Goal: Task Accomplishment & Management: Use online tool/utility

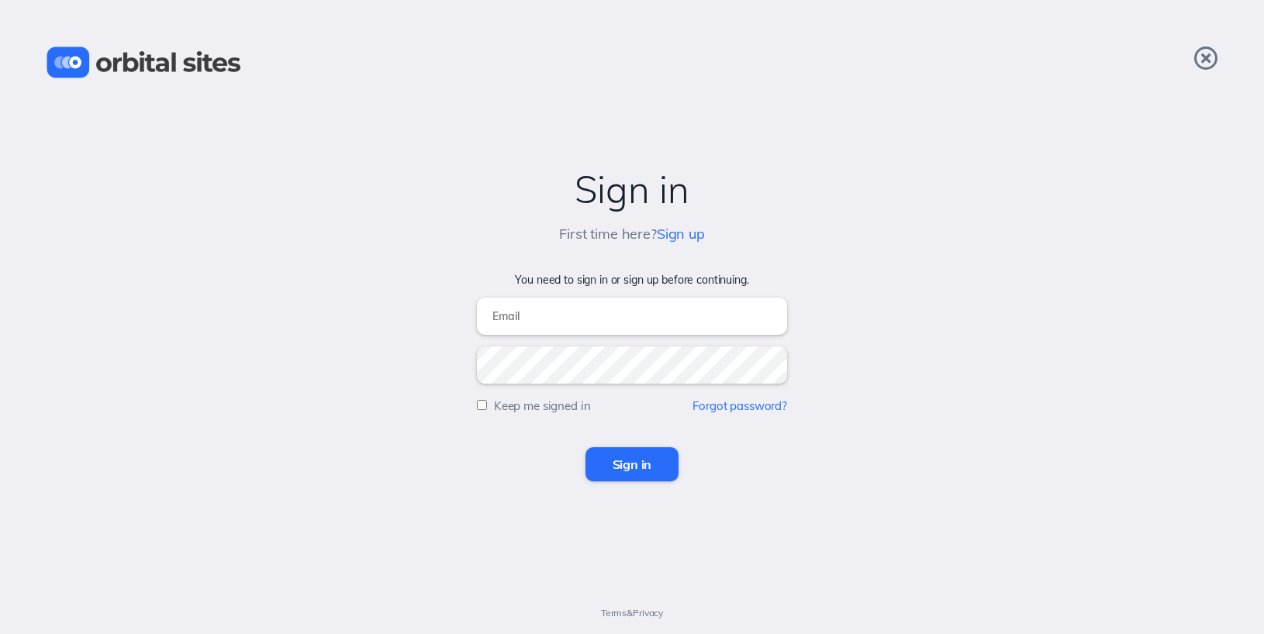
type input "[EMAIL_ADDRESS][DOMAIN_NAME]"
click at [637, 478] on input "Sign in" at bounding box center [632, 464] width 94 height 34
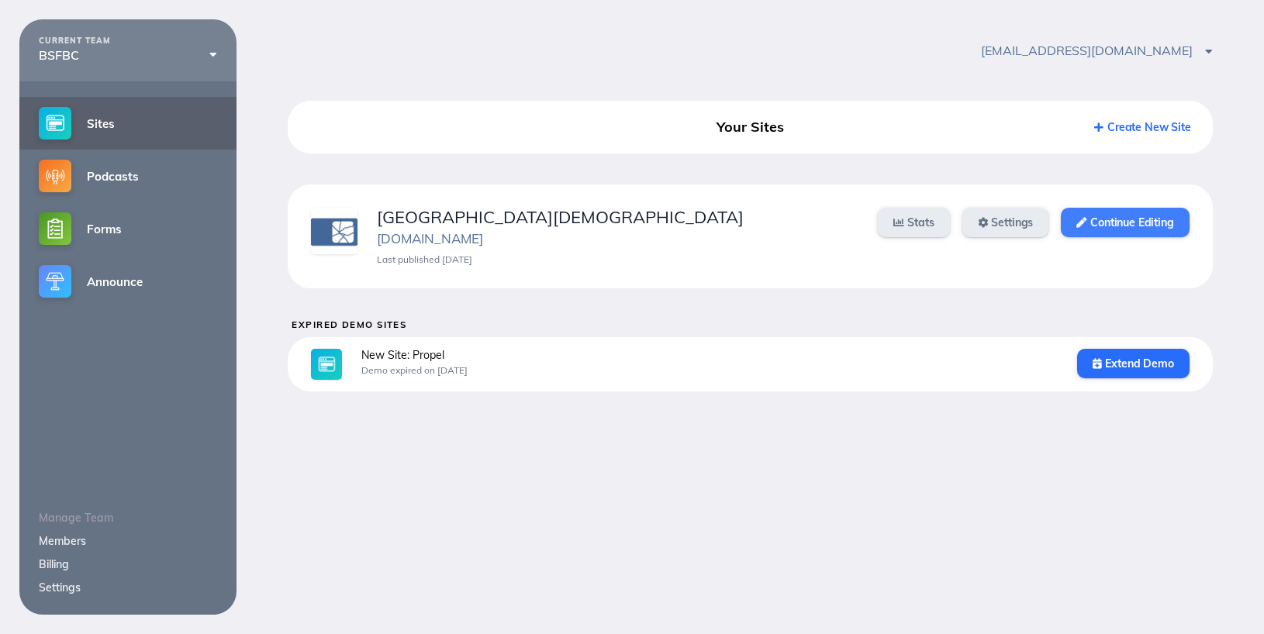
click at [1119, 229] on link "Continue Editing" at bounding box center [1125, 222] width 128 height 29
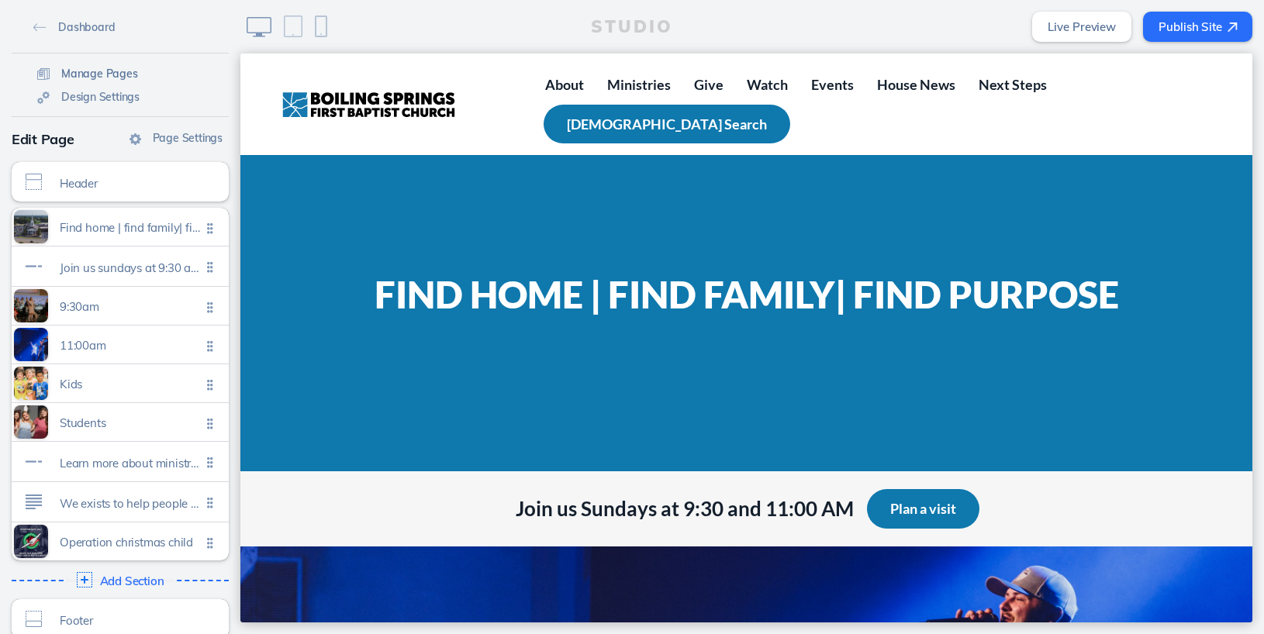
click at [74, 80] on span "Manage Pages" at bounding box center [99, 74] width 77 height 14
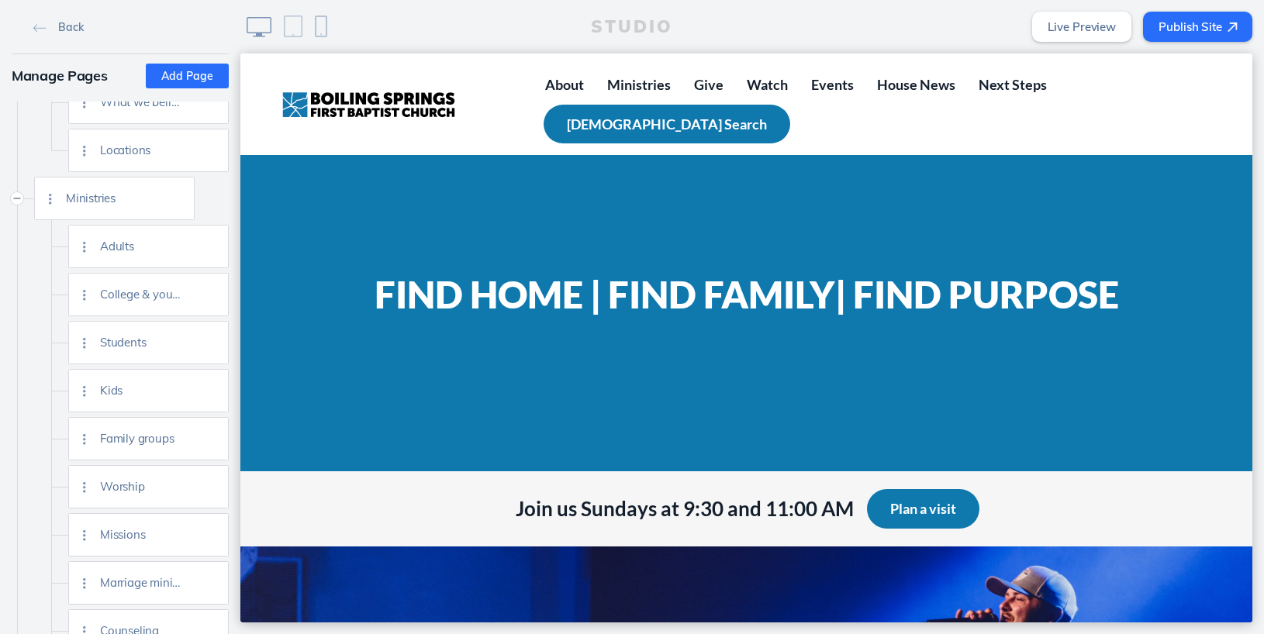
scroll to position [166, 0]
click at [207, 395] on img at bounding box center [211, 393] width 12 height 12
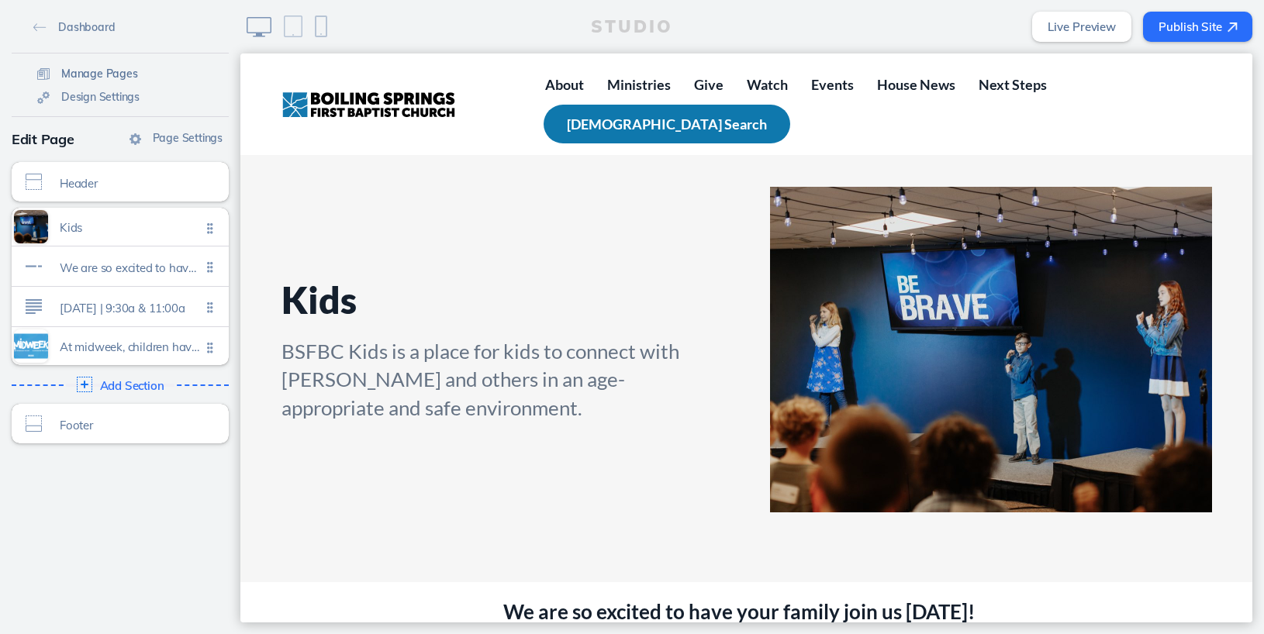
click at [75, 69] on span "Manage Pages" at bounding box center [99, 74] width 77 height 14
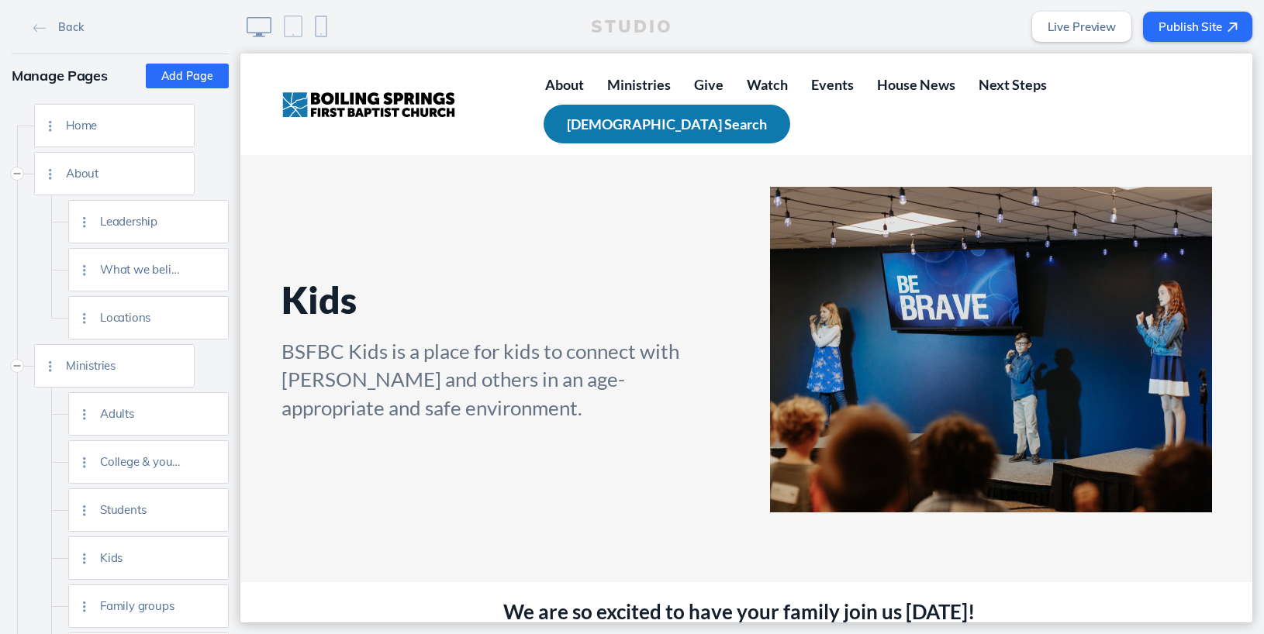
click at [185, 74] on button "Add Page" at bounding box center [187, 76] width 83 height 25
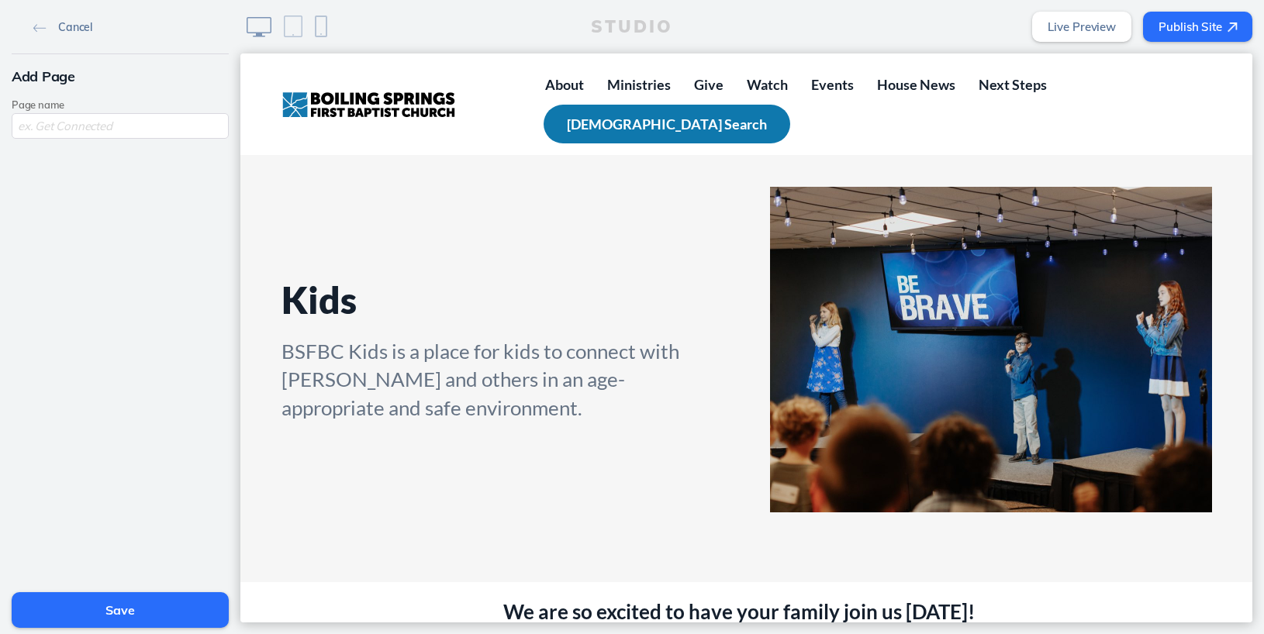
click at [36, 30] on img at bounding box center [39, 28] width 13 height 9
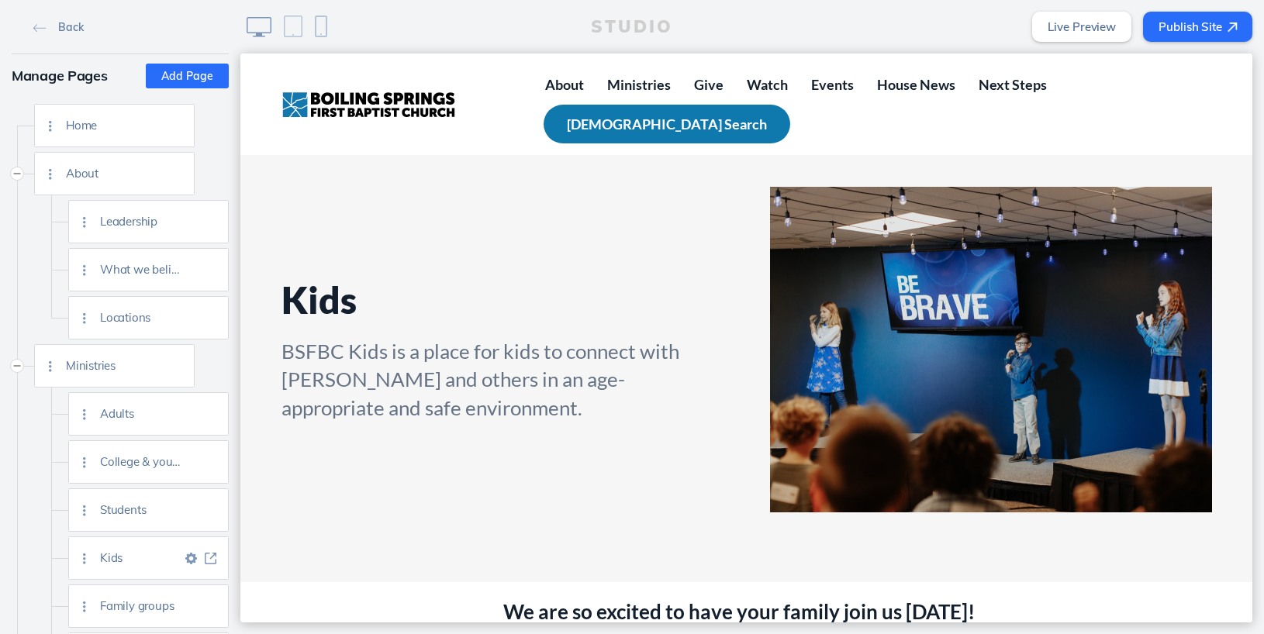
click at [209, 556] on img at bounding box center [211, 559] width 12 height 12
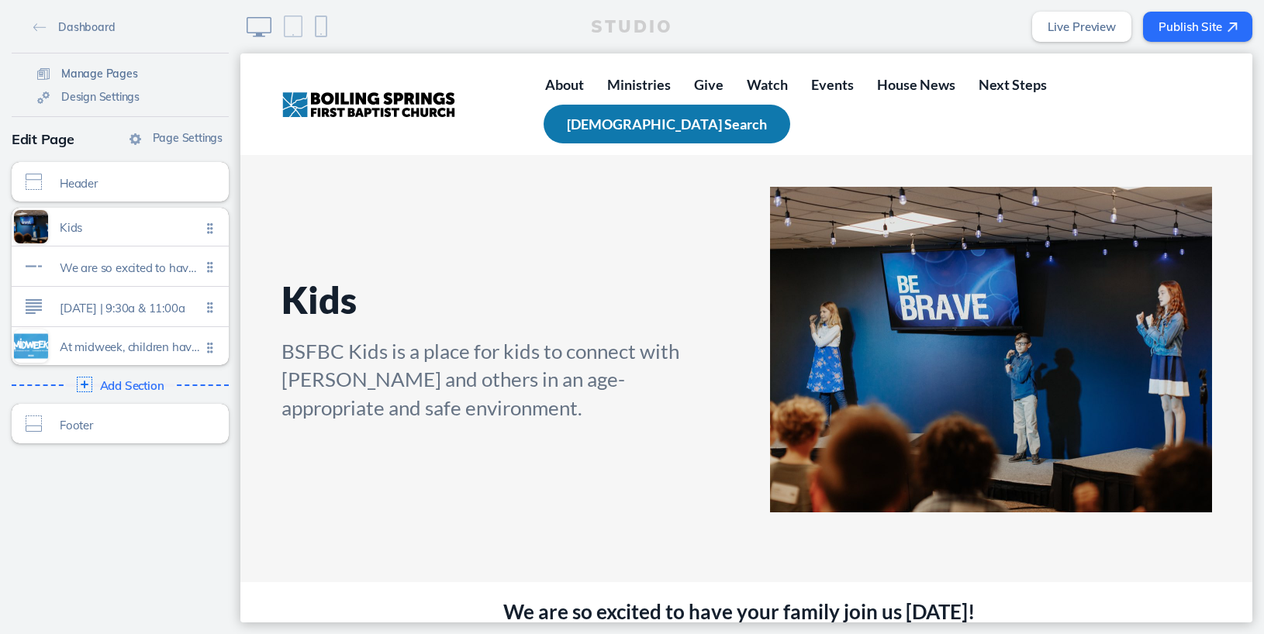
click at [77, 67] on span "Manage Pages" at bounding box center [99, 74] width 77 height 14
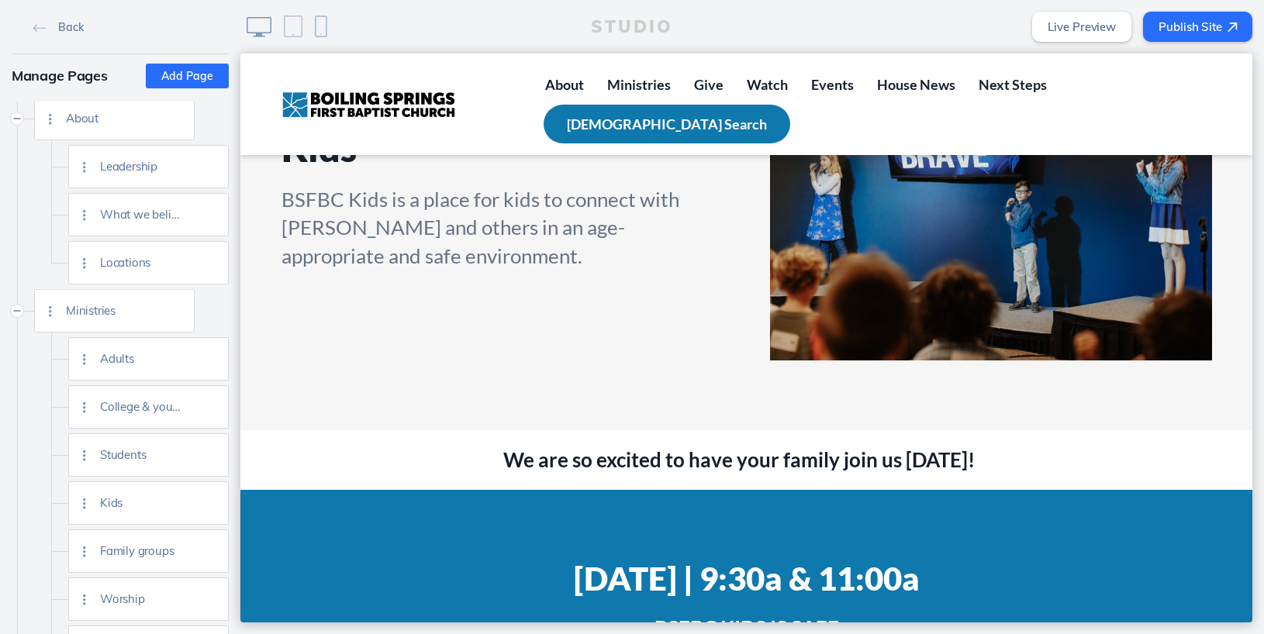
scroll to position [153, 0]
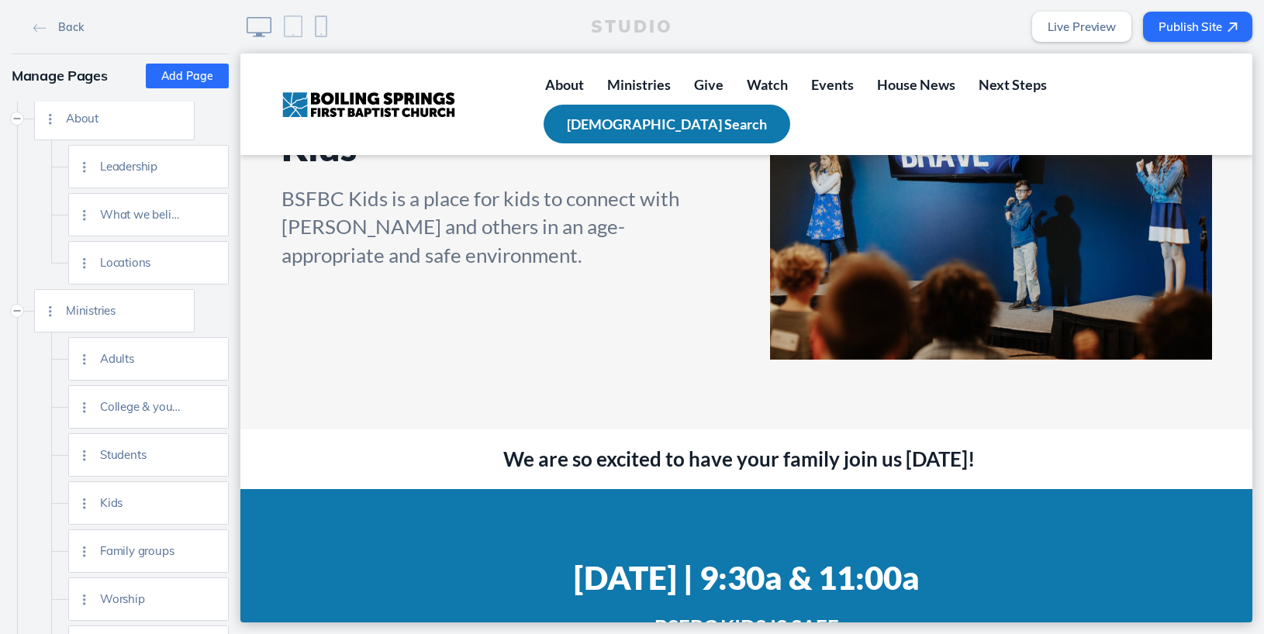
click at [182, 82] on button "Add Page" at bounding box center [187, 76] width 83 height 25
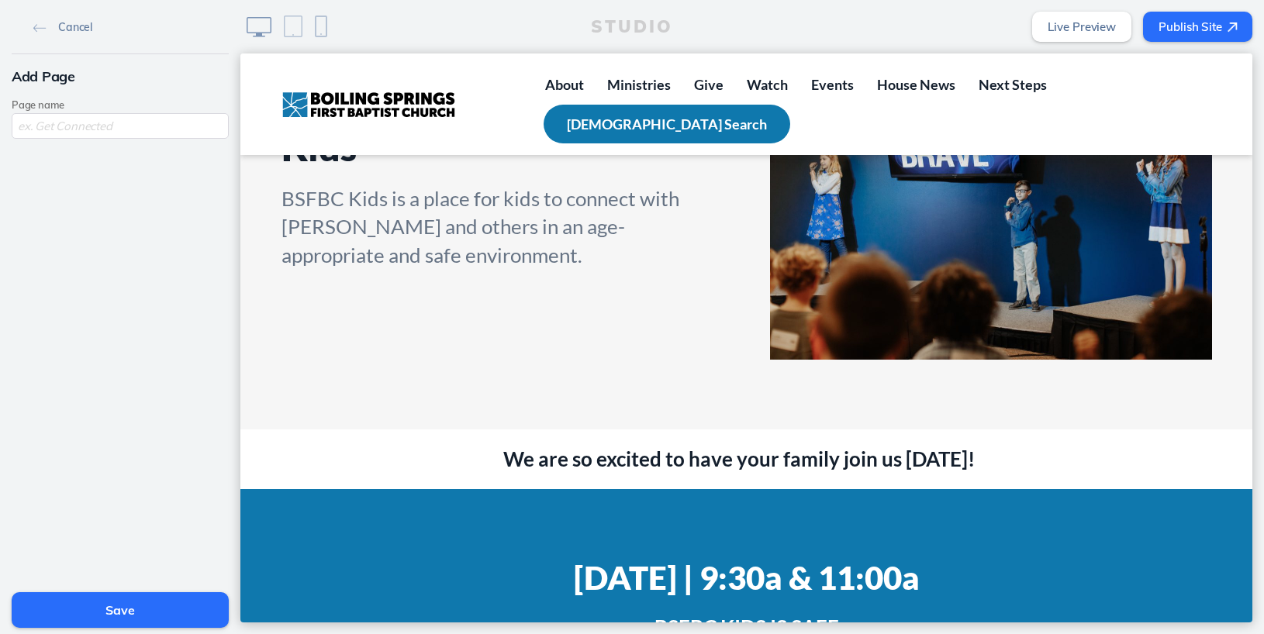
click at [92, 129] on input "text" at bounding box center [120, 126] width 217 height 26
type input "Preschool"
click at [129, 608] on button "Save" at bounding box center [120, 610] width 217 height 36
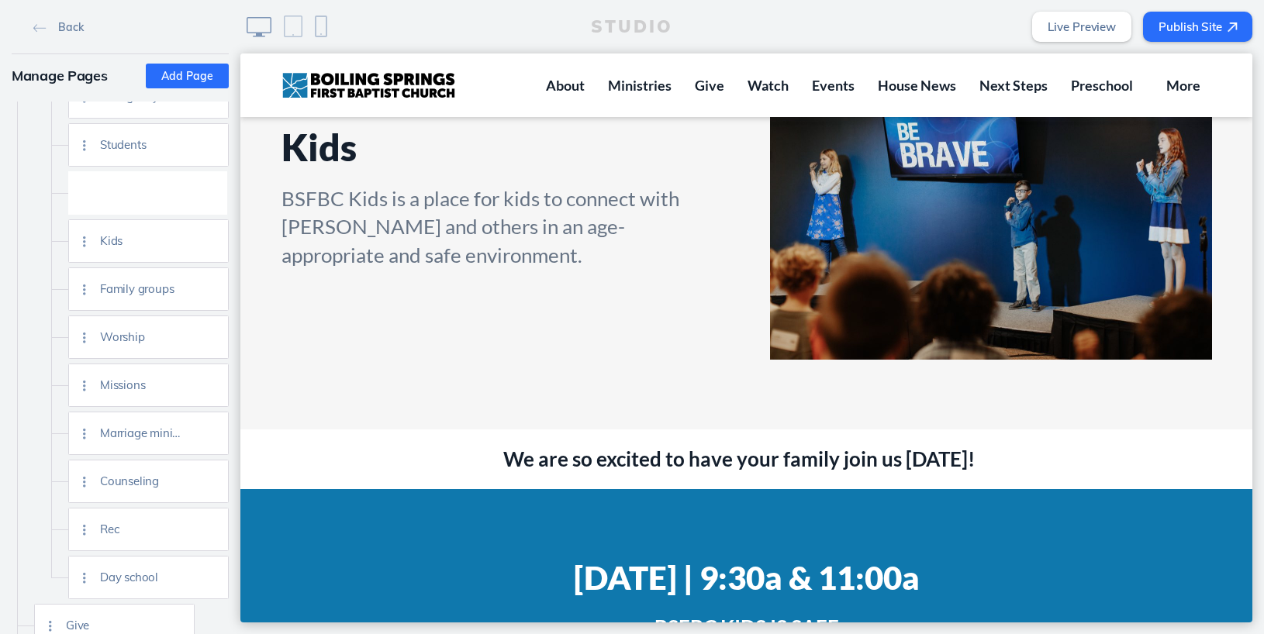
scroll to position [349, 0]
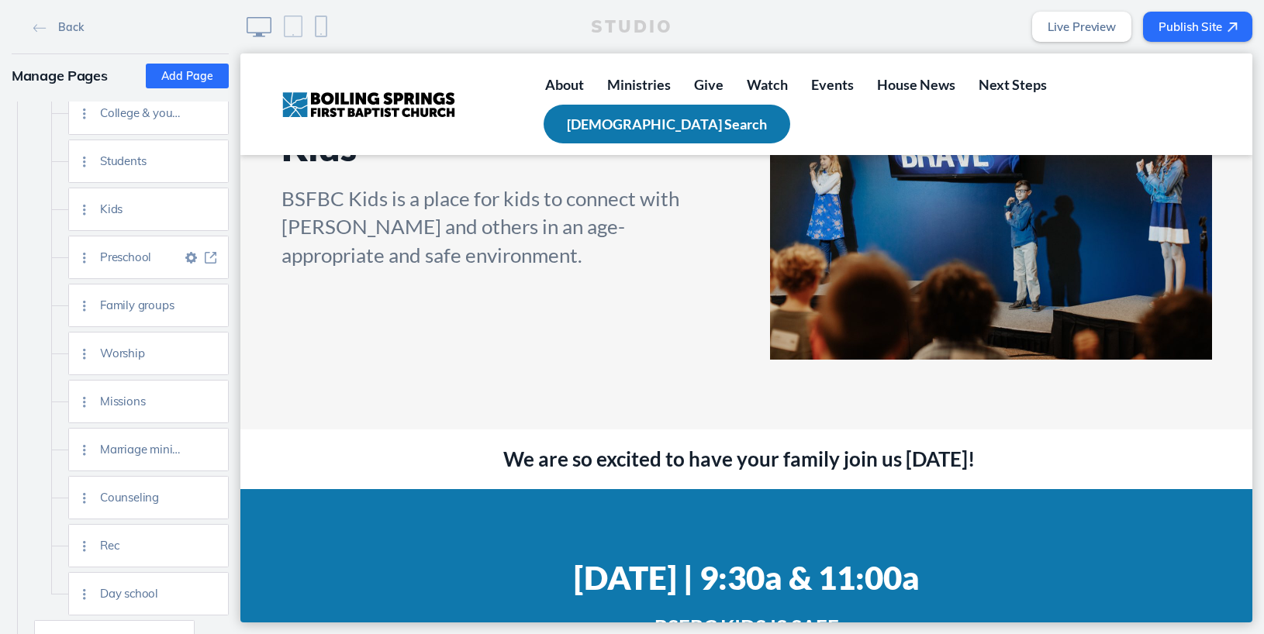
click at [212, 257] on img at bounding box center [211, 258] width 12 height 12
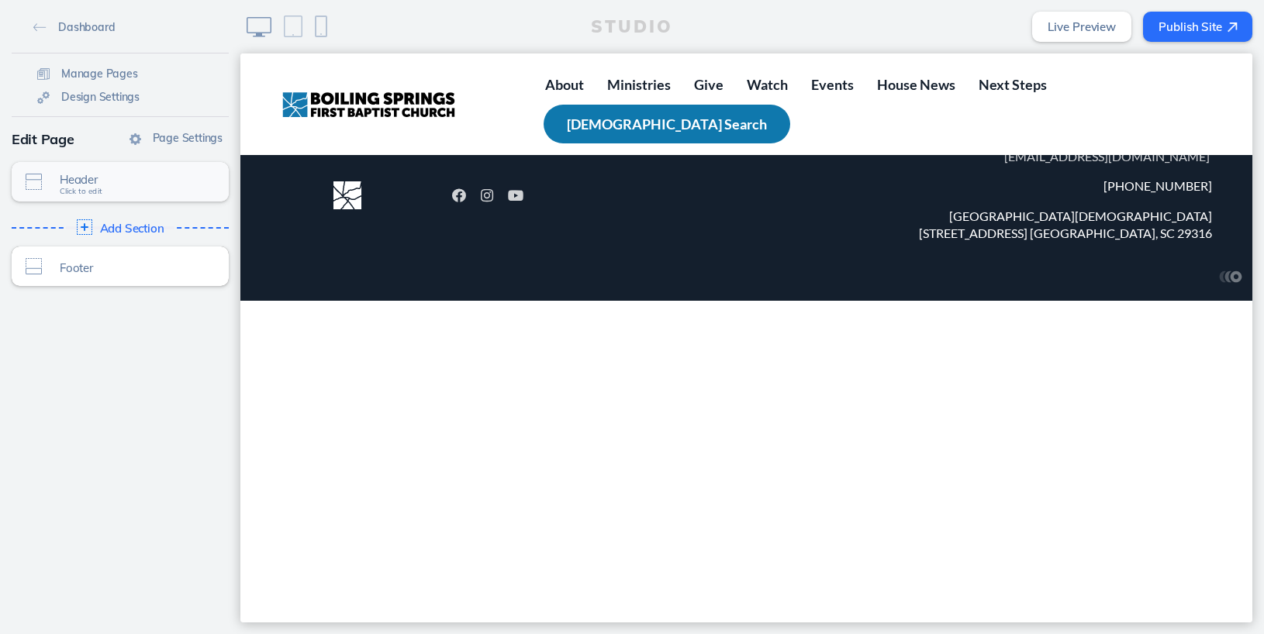
click at [95, 193] on span "Click to edit" at bounding box center [81, 191] width 43 height 9
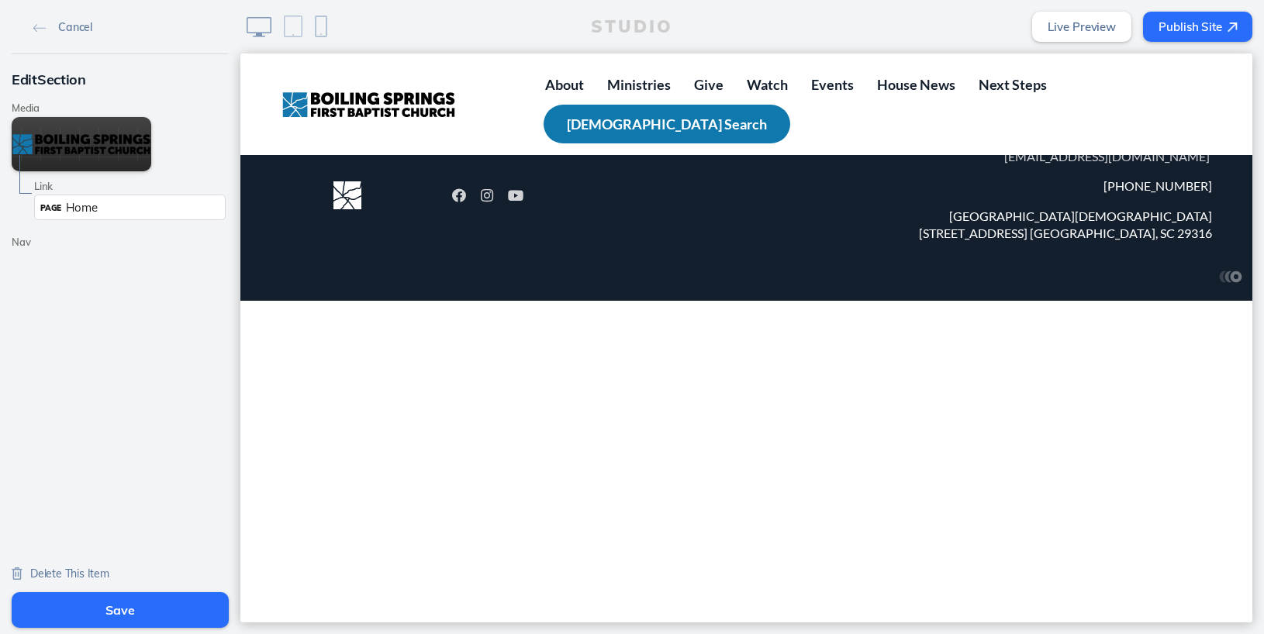
click at [112, 216] on div "PAGE Home" at bounding box center [130, 208] width 192 height 26
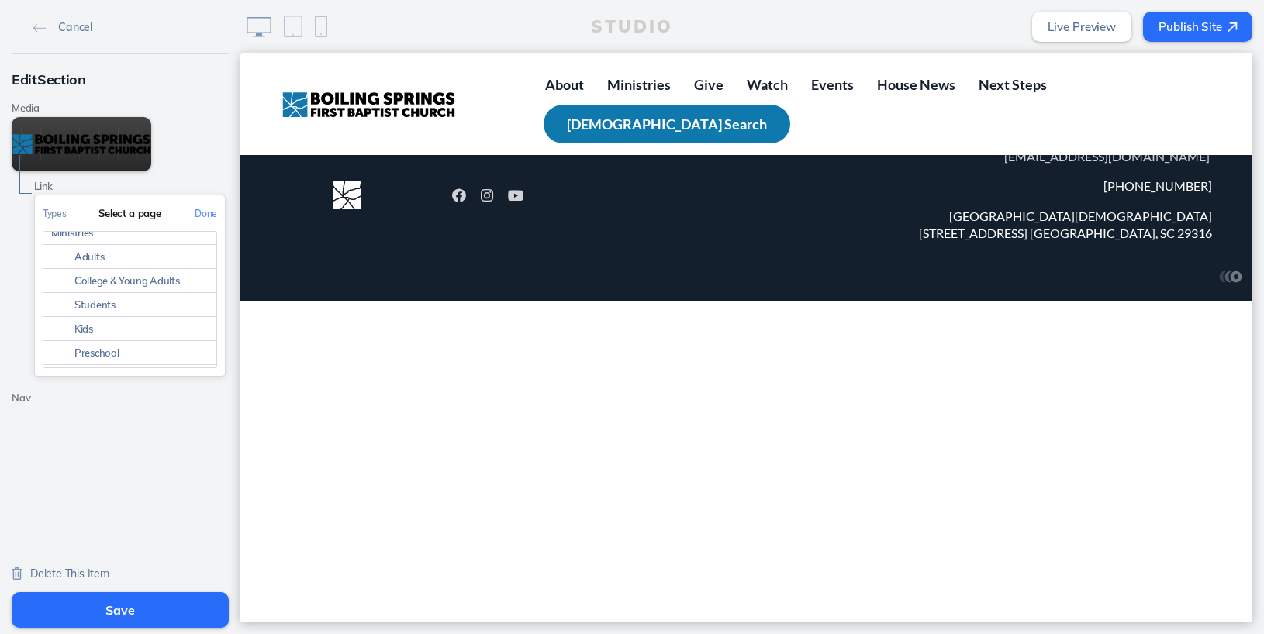
scroll to position [192, 0]
click at [112, 295] on link "Preschool" at bounding box center [129, 293] width 173 height 24
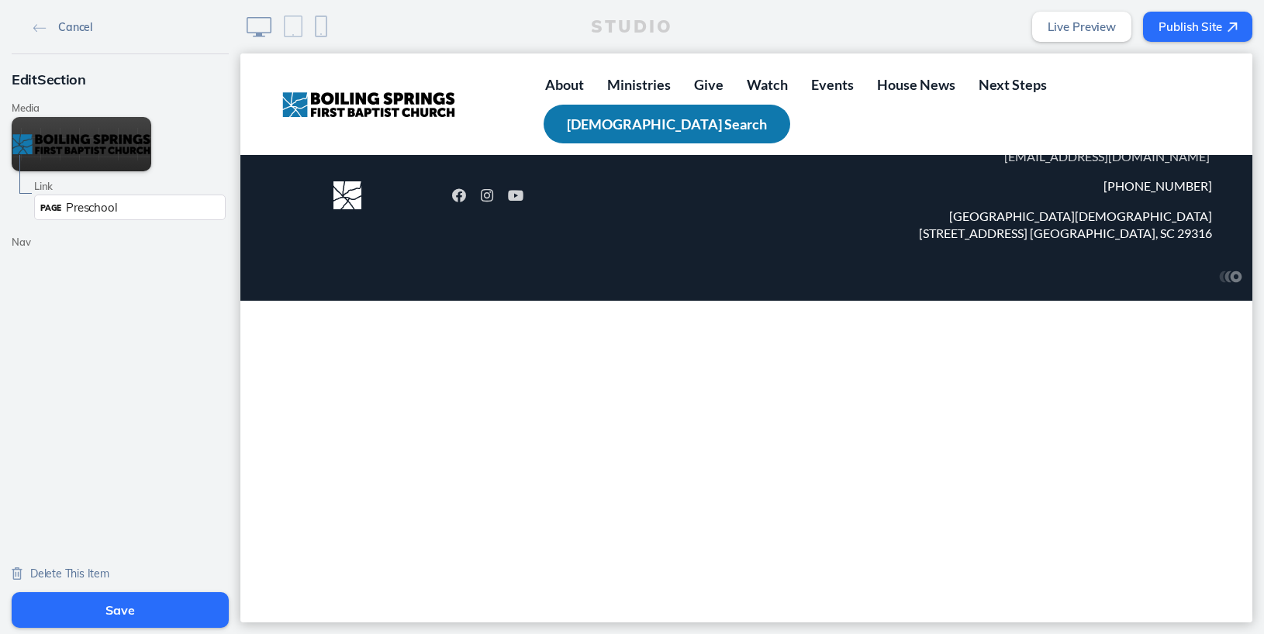
click at [43, 24] on img at bounding box center [39, 28] width 13 height 9
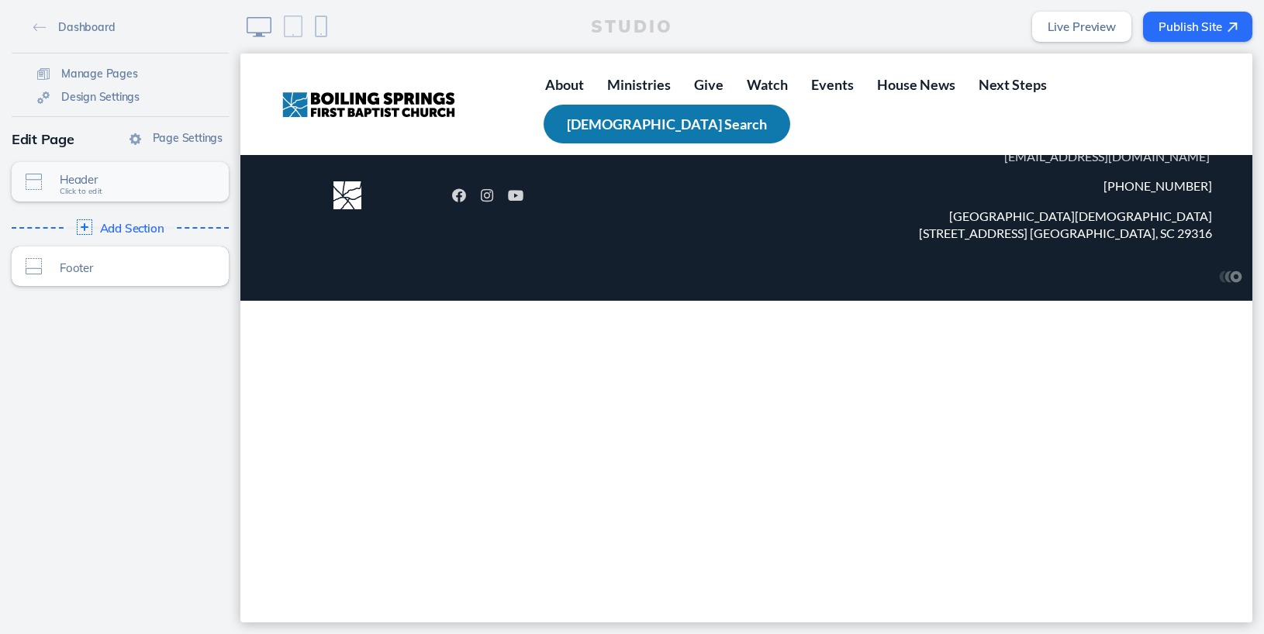
click at [81, 193] on span "Click to edit" at bounding box center [81, 191] width 43 height 9
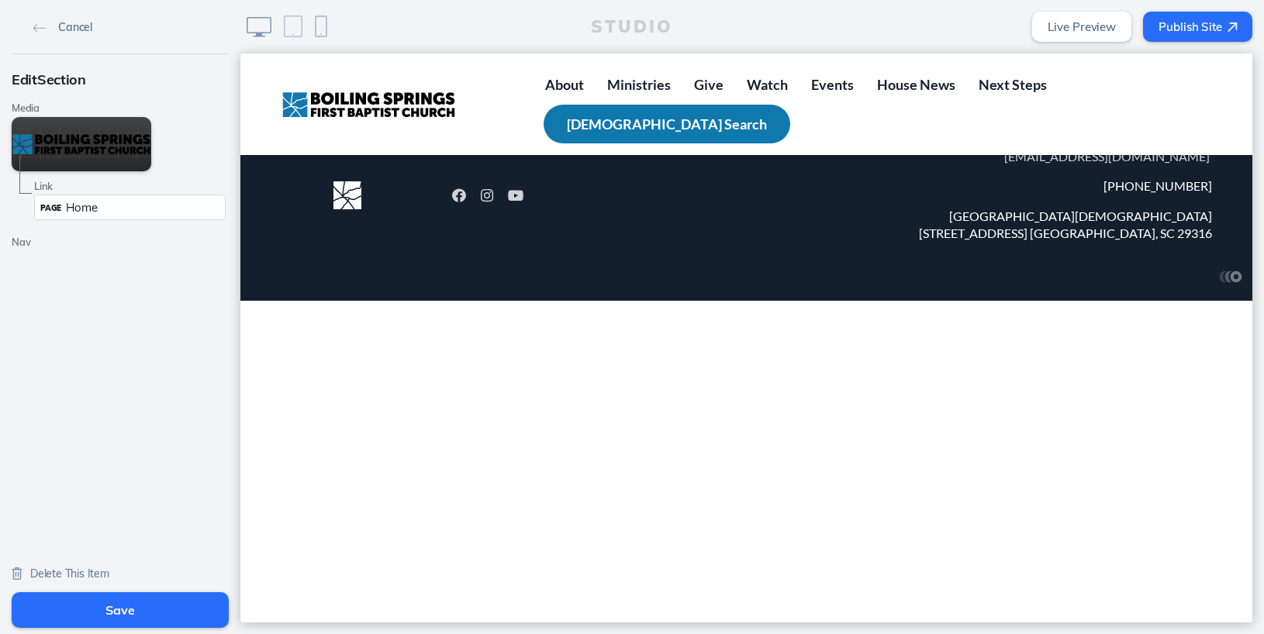
click at [39, 27] on img at bounding box center [39, 28] width 13 height 9
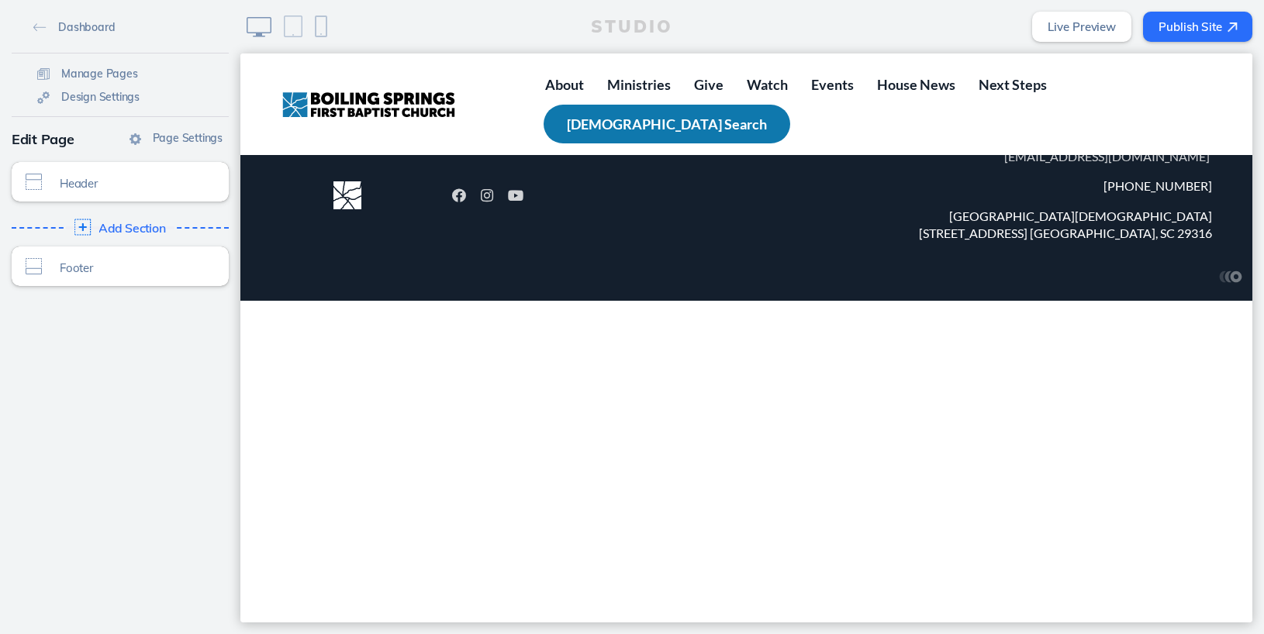
click at [86, 229] on img at bounding box center [82, 227] width 16 height 16
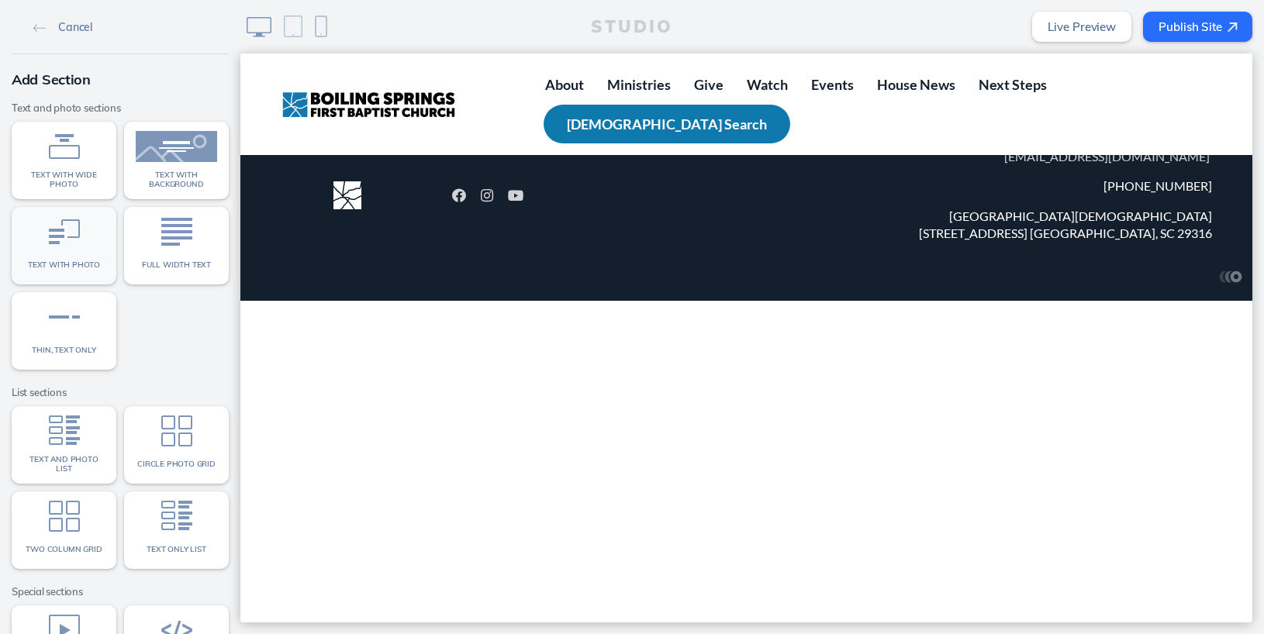
click at [77, 263] on span "Text with photo" at bounding box center [64, 265] width 72 height 9
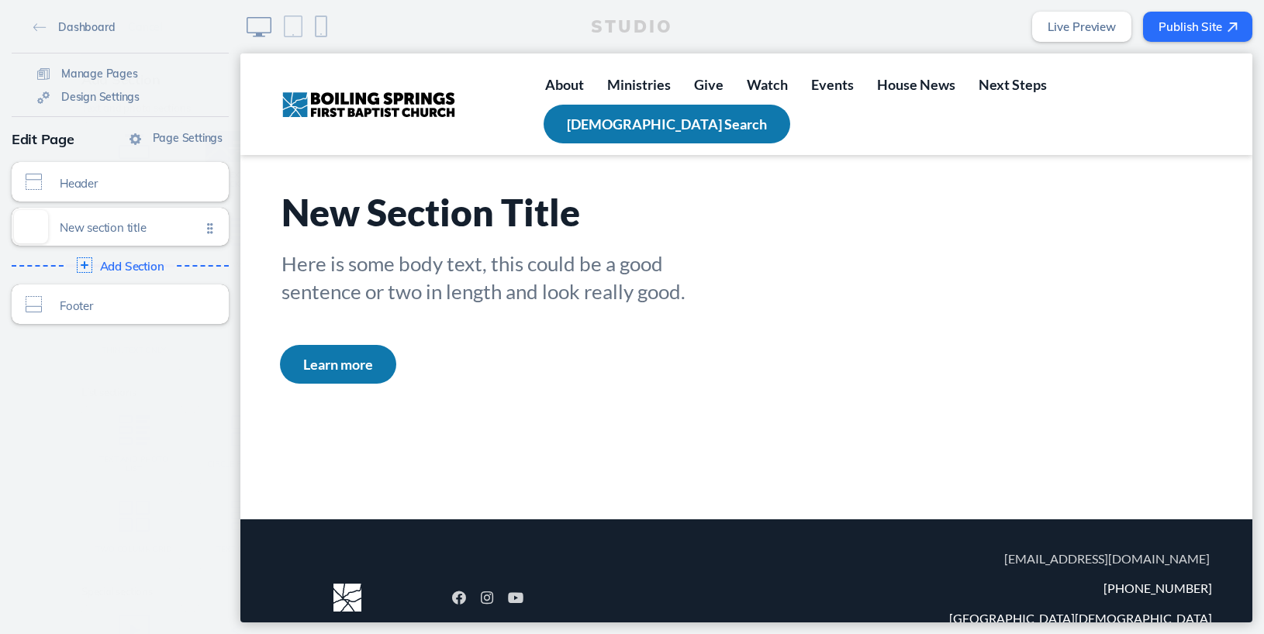
scroll to position [64, 0]
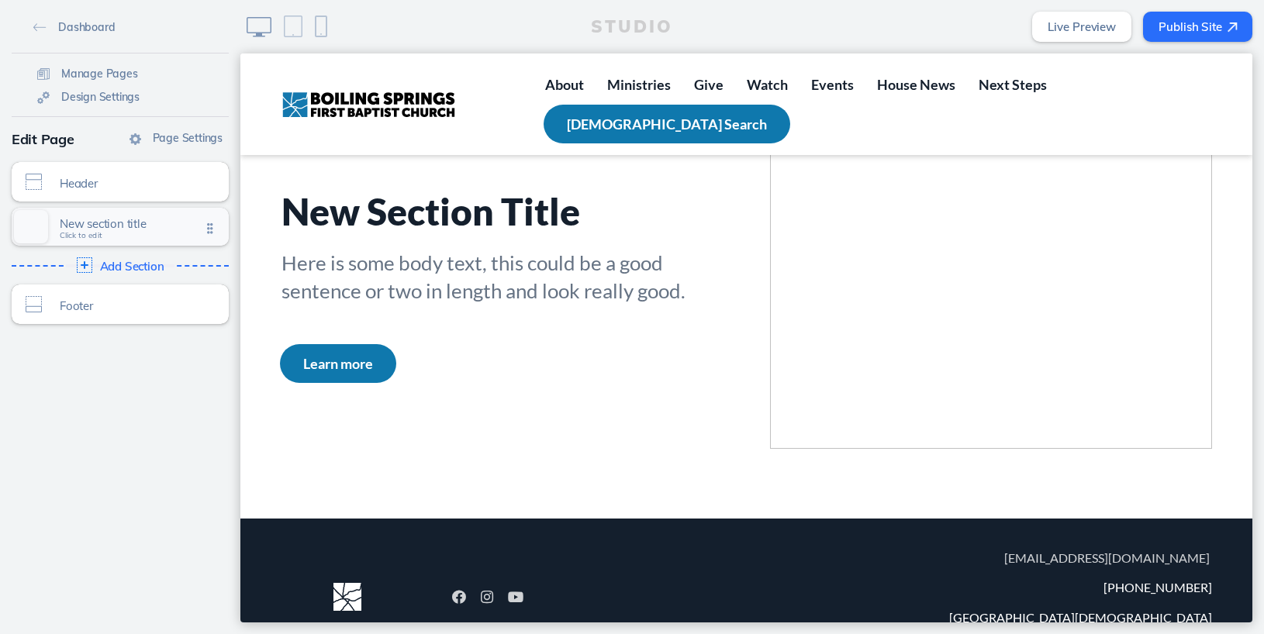
click at [81, 236] on span "Click to edit" at bounding box center [81, 235] width 43 height 9
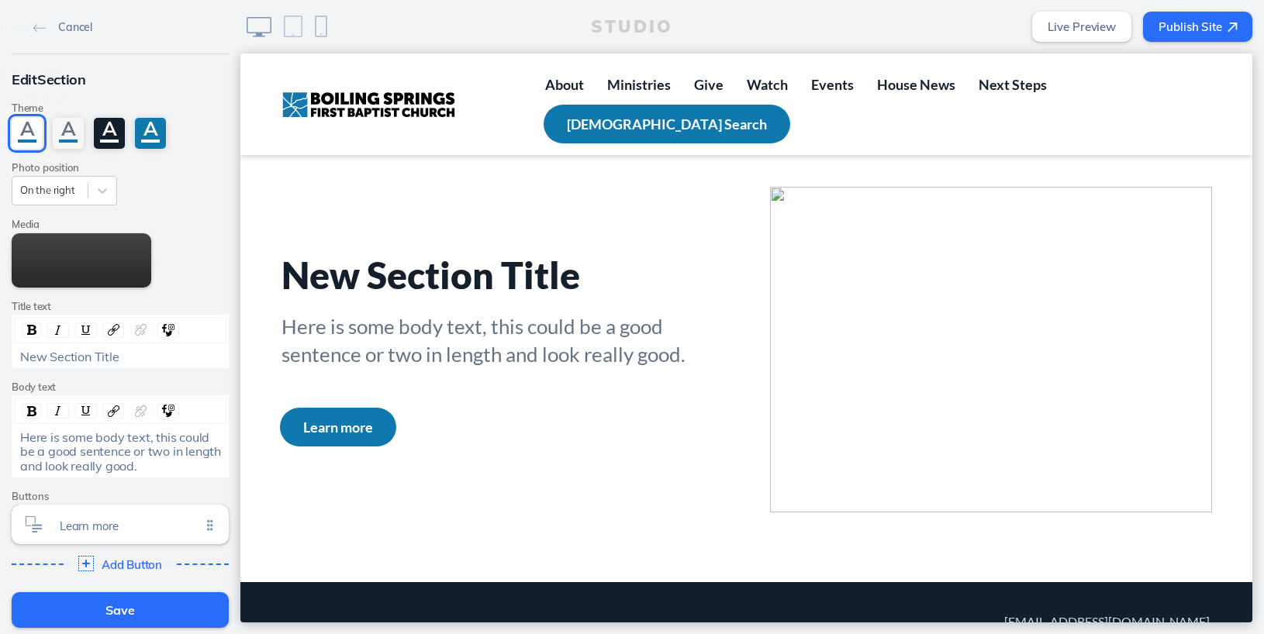
scroll to position [0, 0]
click at [61, 356] on span "New Section Title" at bounding box center [69, 357] width 99 height 16
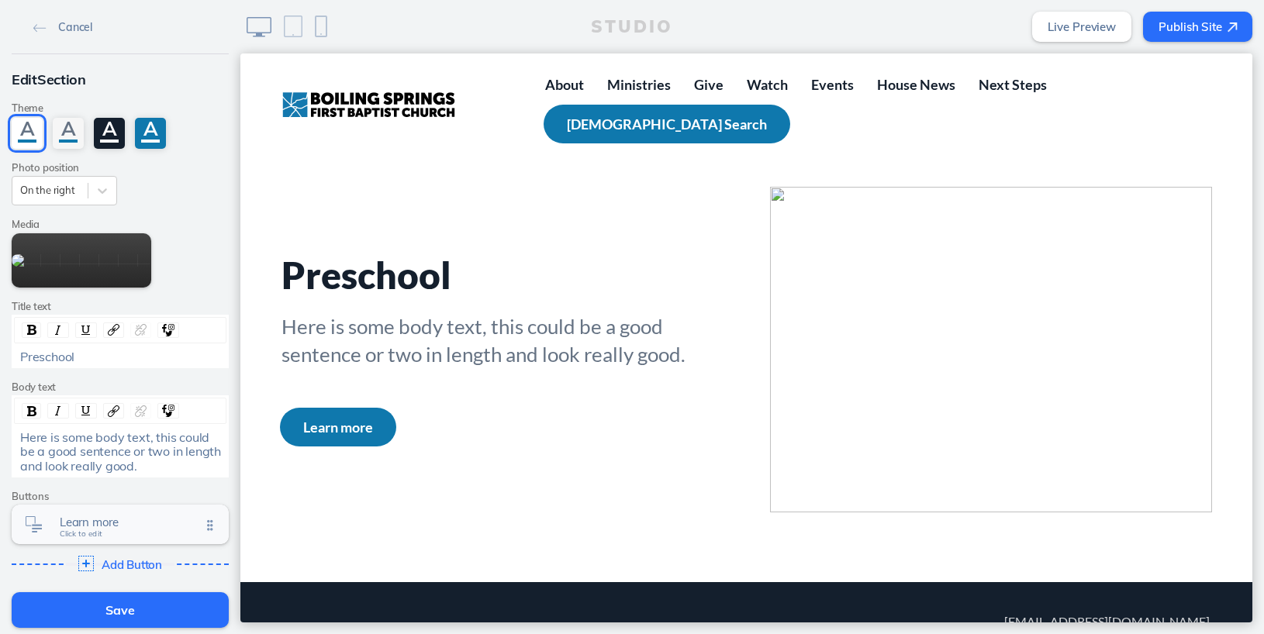
click at [81, 538] on span "Click to edit" at bounding box center [81, 534] width 43 height 9
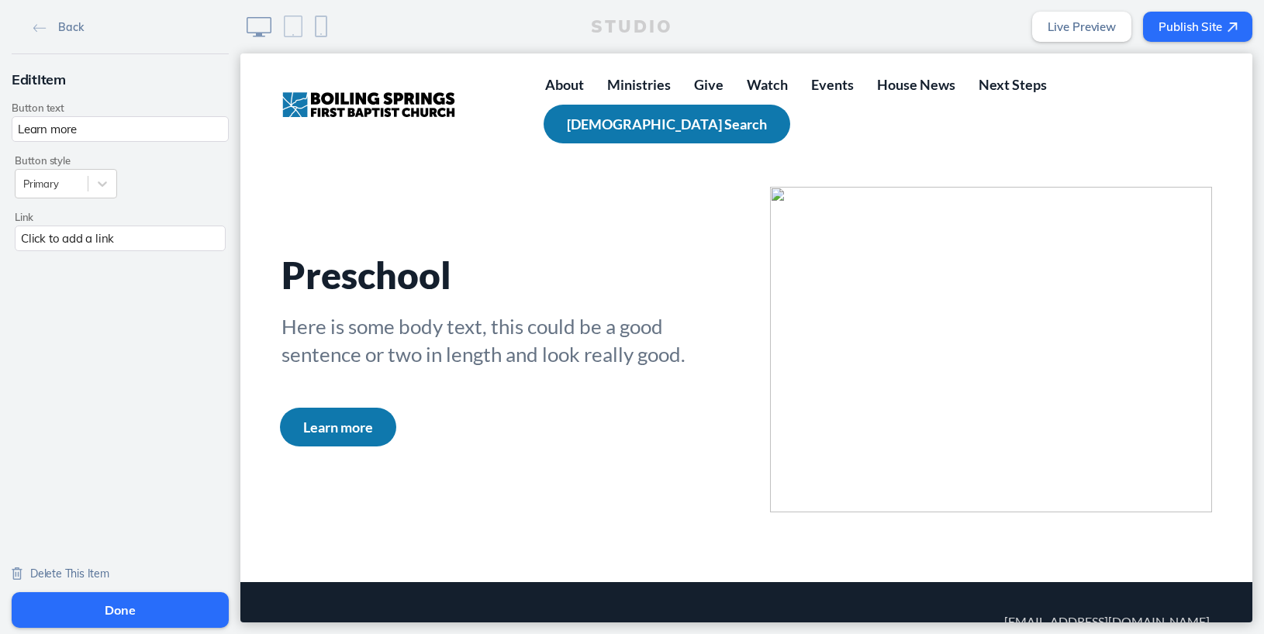
click at [67, 570] on span "Delete This Item" at bounding box center [69, 574] width 79 height 14
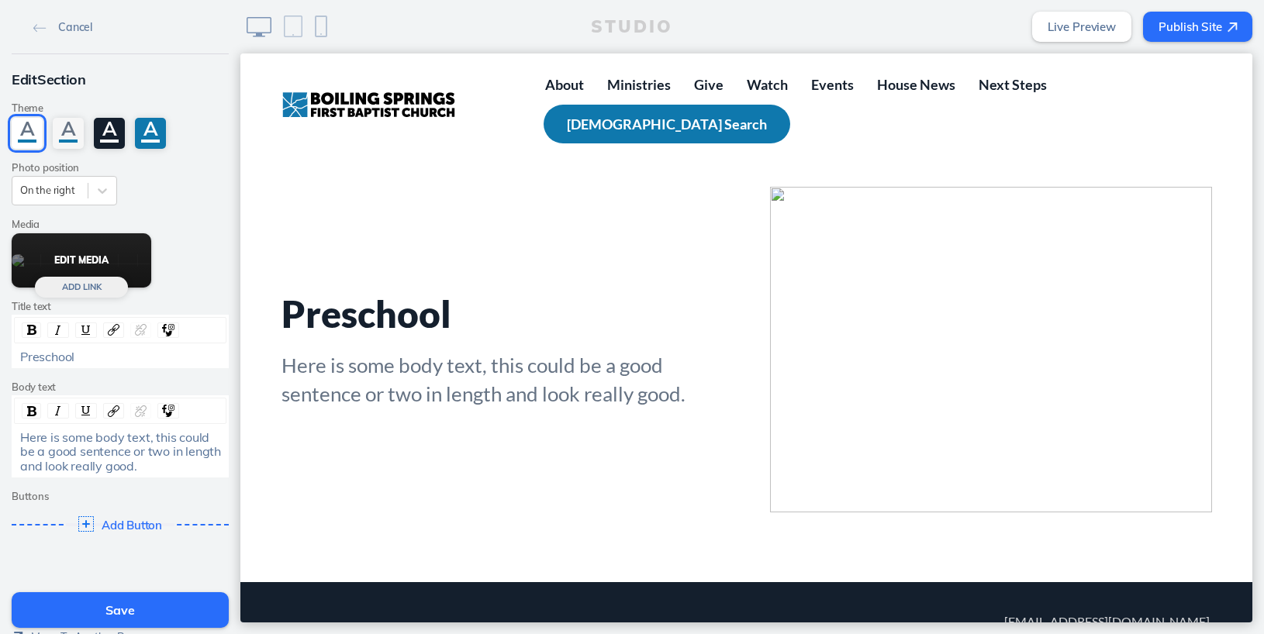
click at [90, 261] on button "Edit Media" at bounding box center [82, 260] width 140 height 54
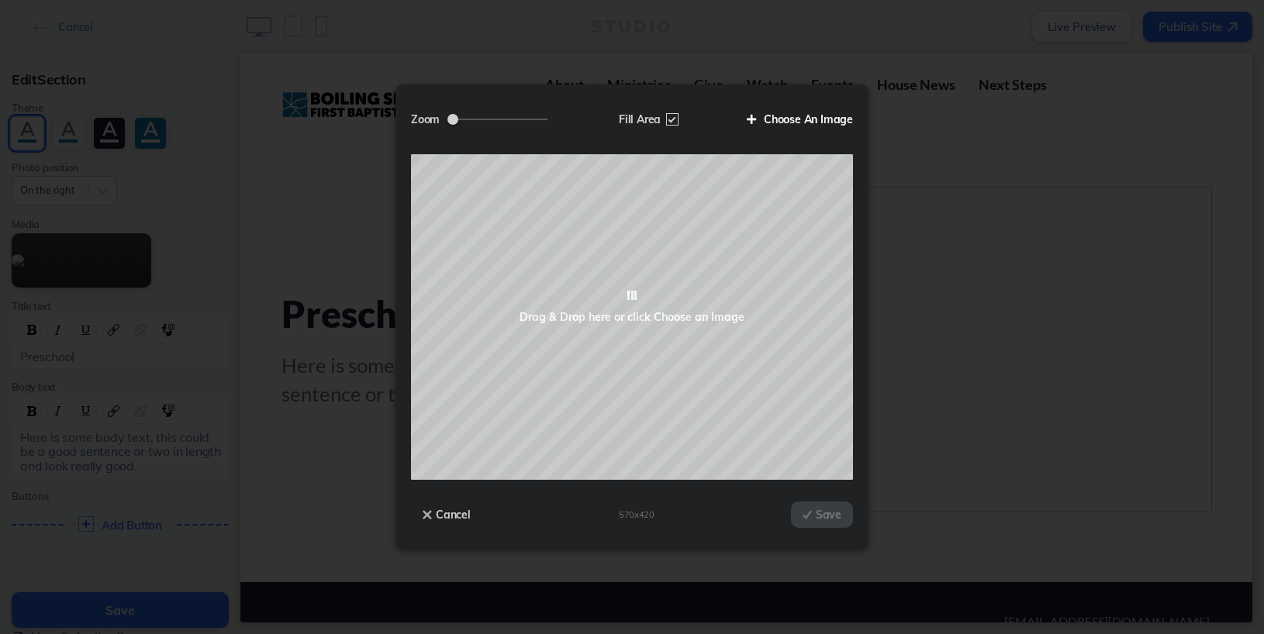
click at [810, 123] on label "Choose An Image" at bounding box center [794, 119] width 118 height 26
click at [0, 0] on input "Choose An Image" at bounding box center [0, 0] width 0 height 0
click at [809, 121] on label "Choose An Image" at bounding box center [794, 119] width 118 height 26
click at [0, 0] on input "Choose An Image" at bounding box center [0, 0] width 0 height 0
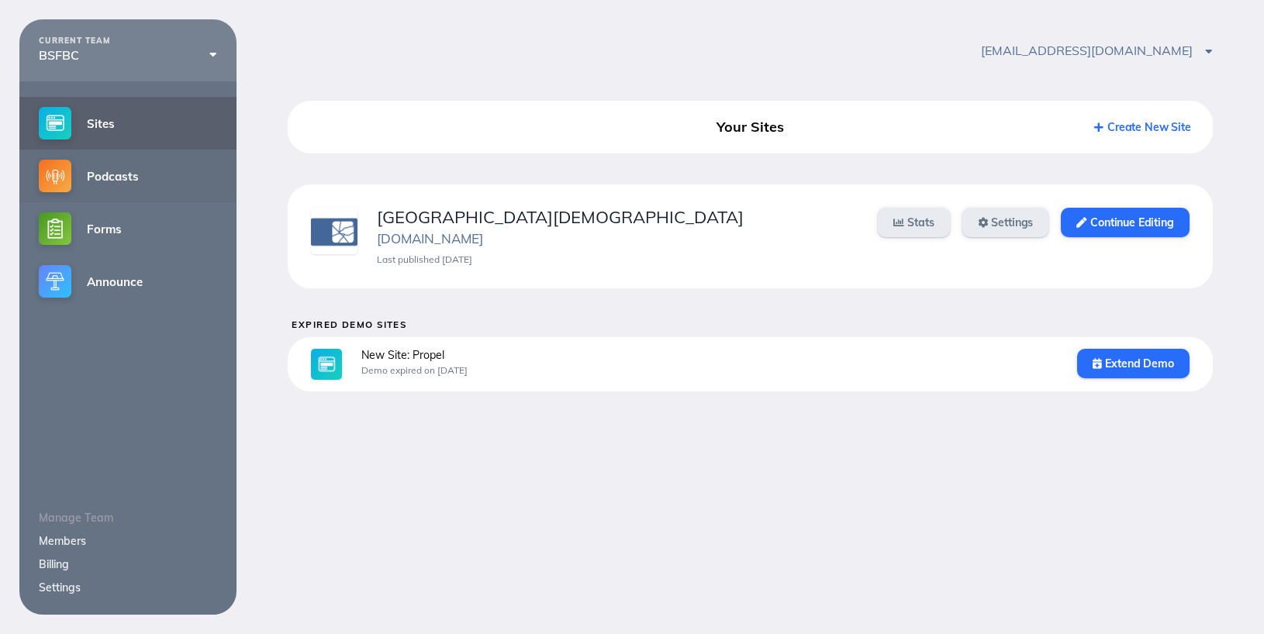
click at [105, 166] on link "Podcasts" at bounding box center [127, 176] width 217 height 53
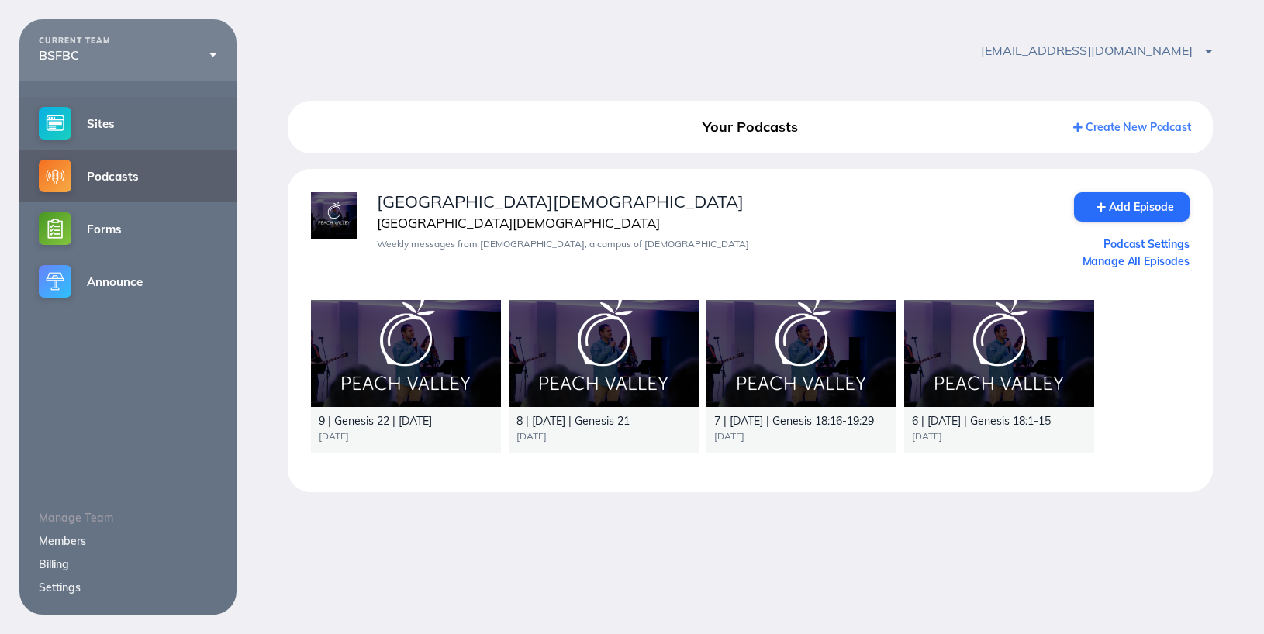
click at [110, 126] on link "Sites" at bounding box center [127, 123] width 217 height 53
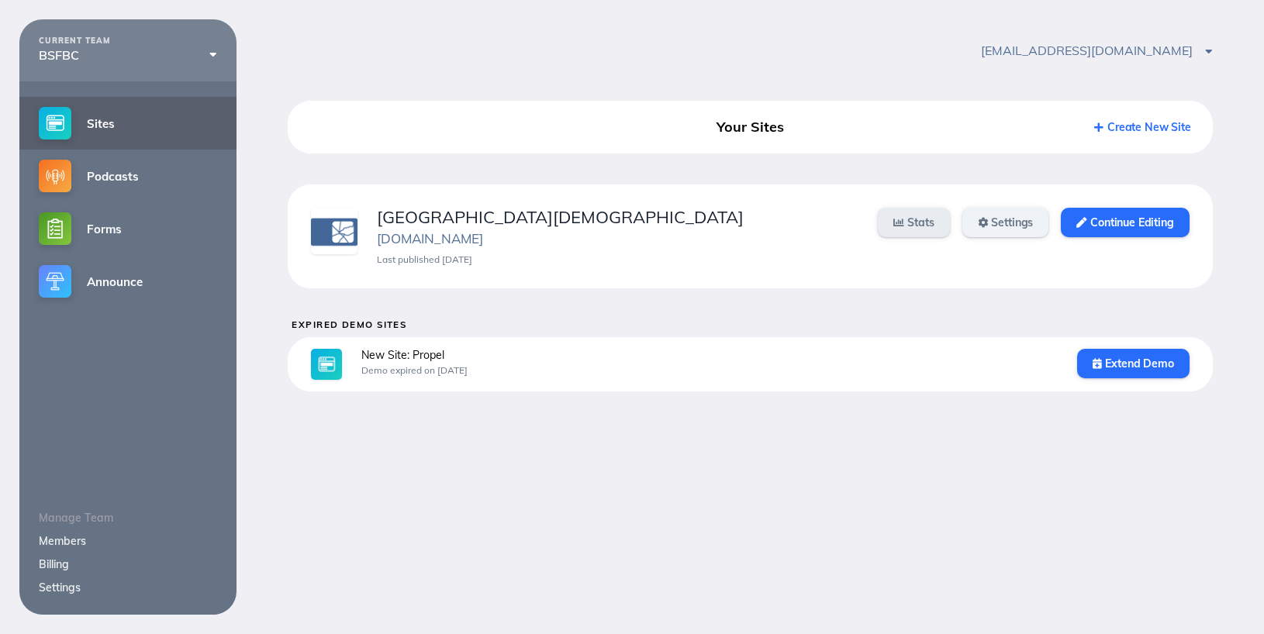
click at [1008, 225] on link "Settings" at bounding box center [1005, 222] width 87 height 29
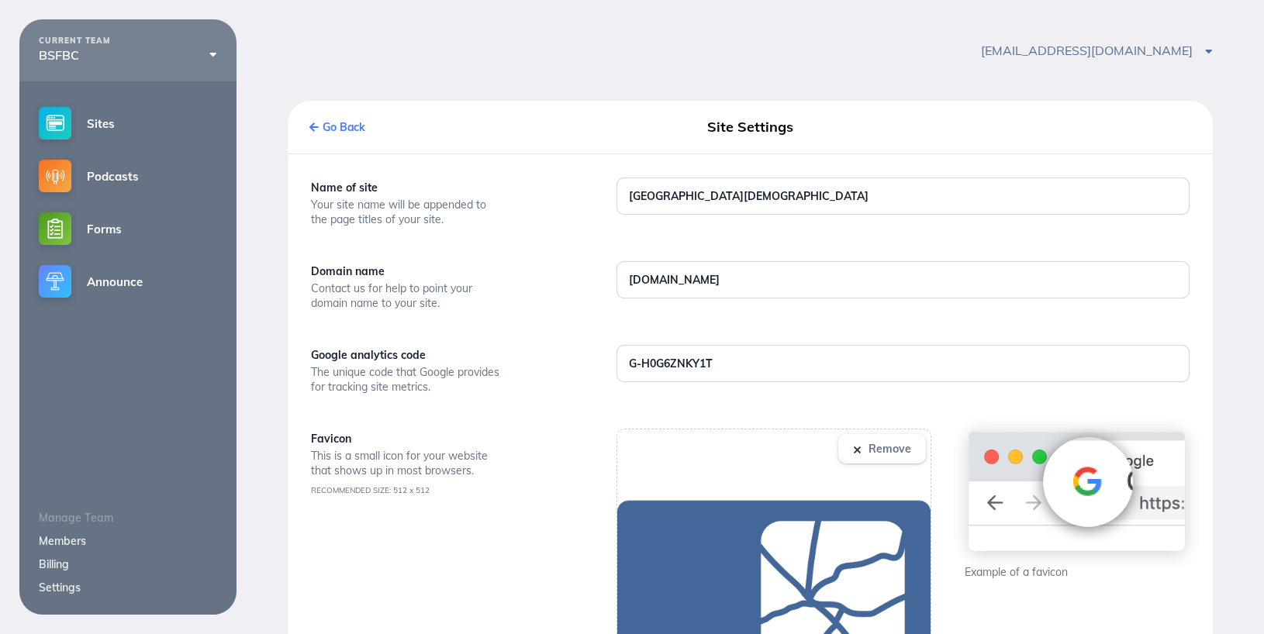
click at [324, 127] on link "Go Back" at bounding box center [337, 127] width 56 height 14
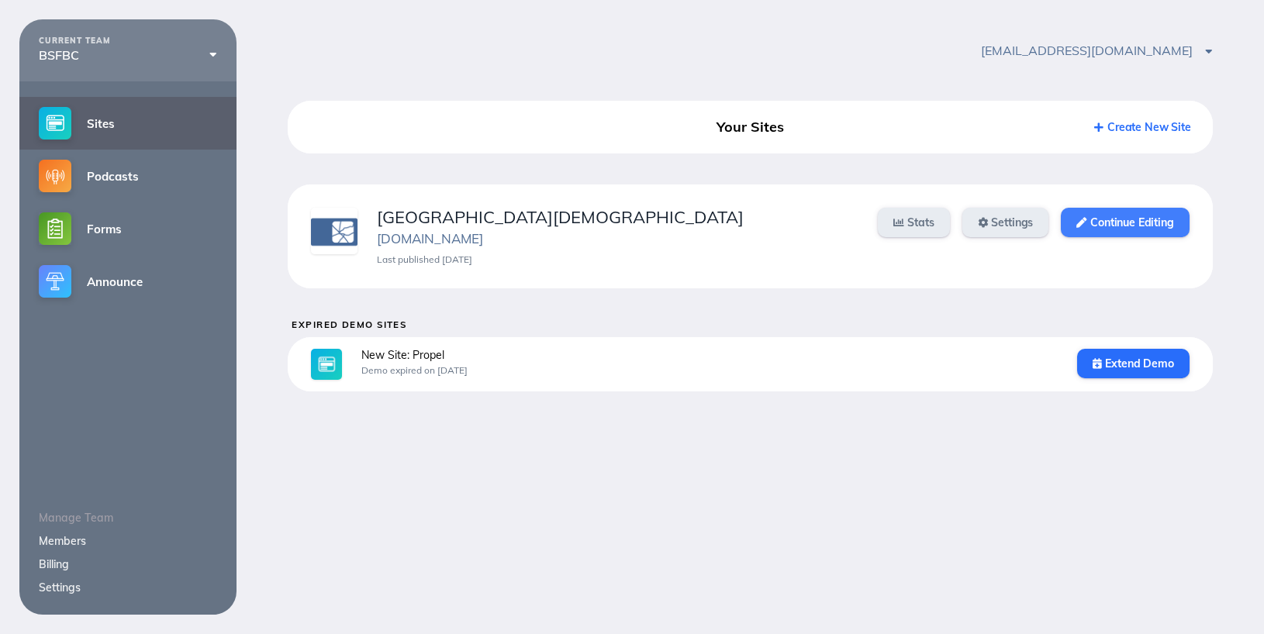
click at [1095, 227] on link "Continue Editing" at bounding box center [1125, 222] width 128 height 29
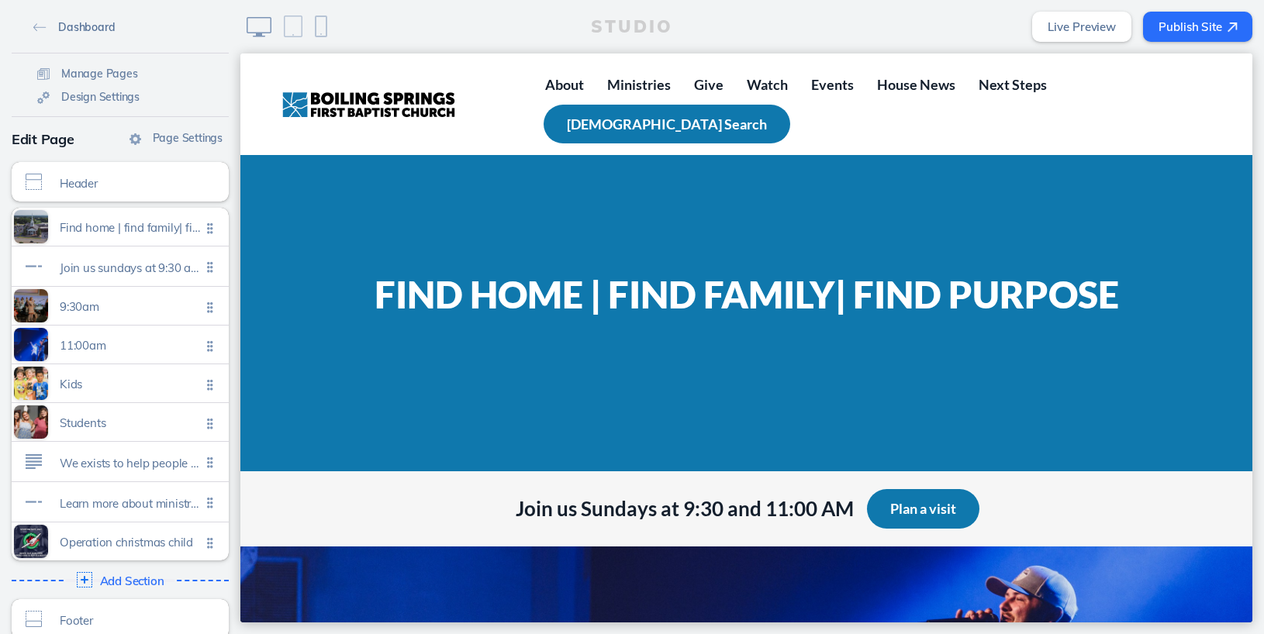
click at [85, 33] on span "Dashboard" at bounding box center [86, 27] width 57 height 14
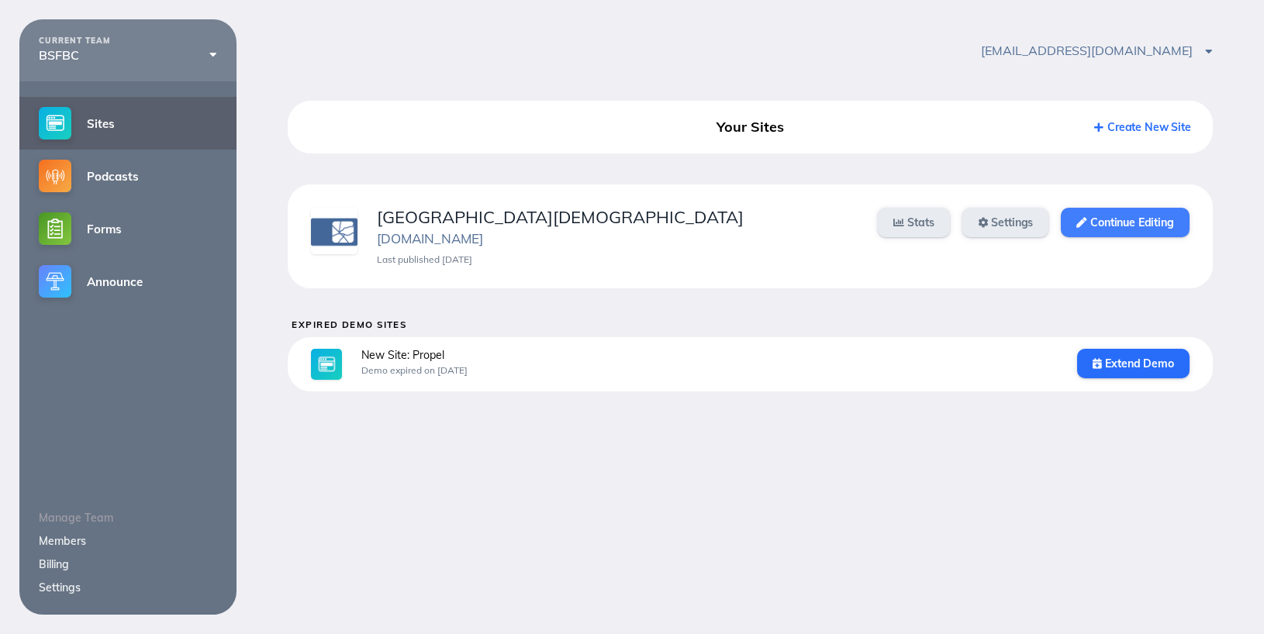
click at [1082, 226] on icon at bounding box center [1081, 223] width 10 height 10
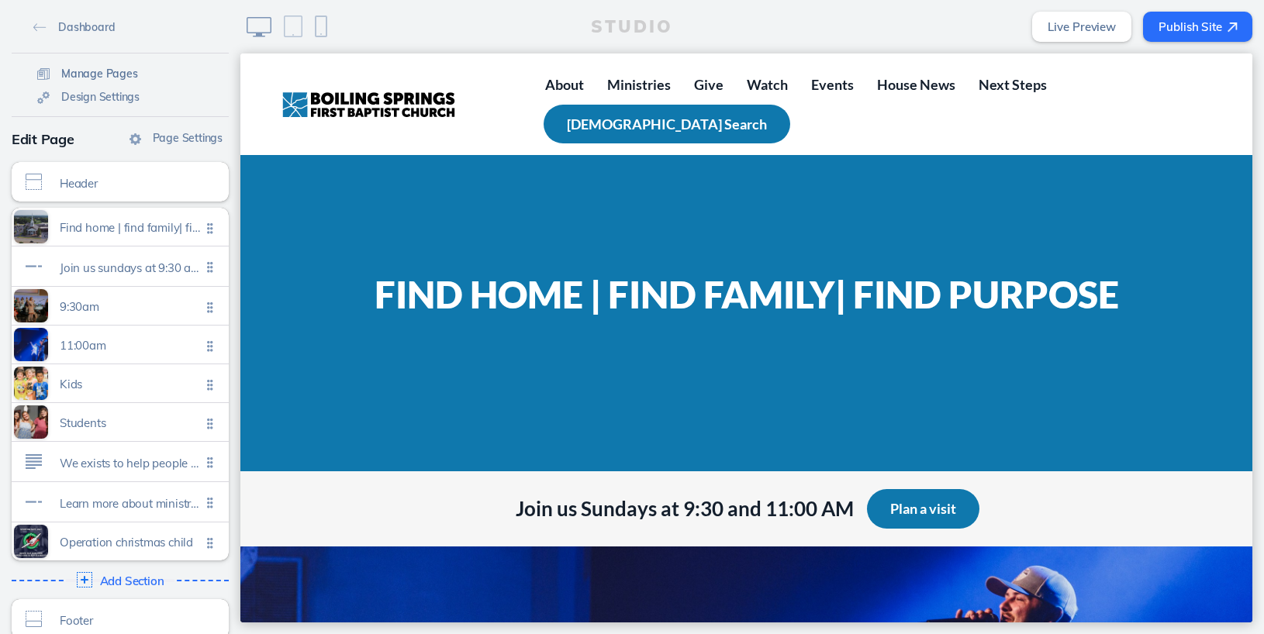
click at [85, 77] on span "Manage Pages" at bounding box center [99, 74] width 77 height 14
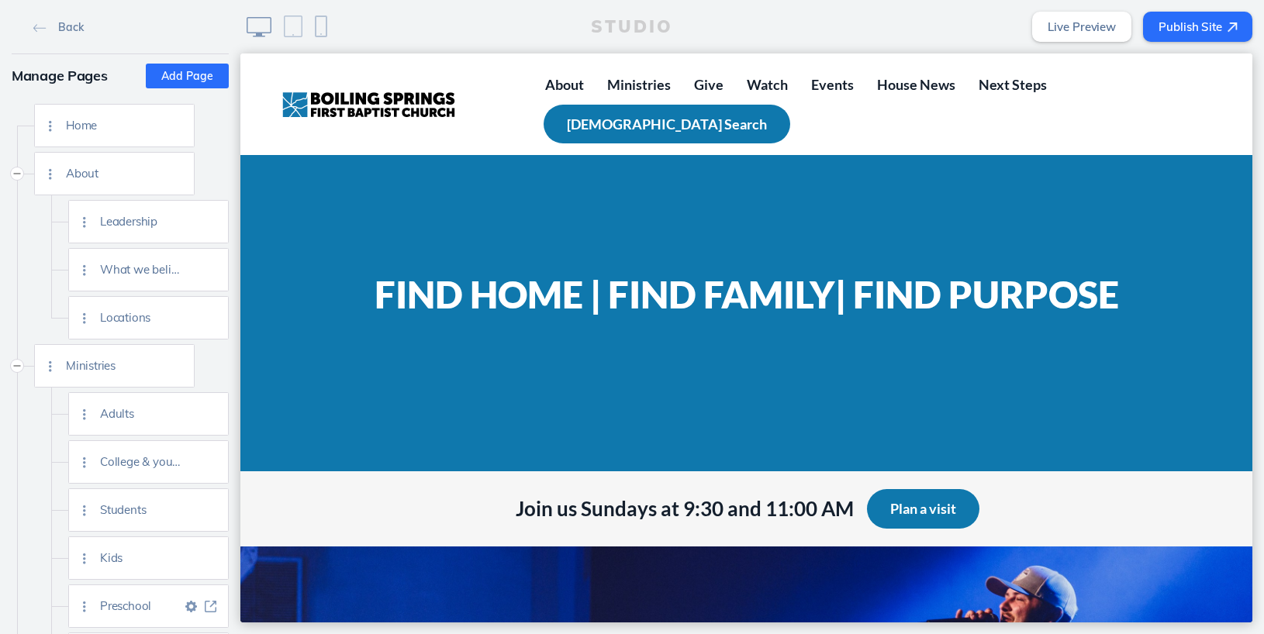
click at [84, 608] on div at bounding box center [84, 606] width 31 height 42
click at [210, 602] on img at bounding box center [211, 607] width 12 height 12
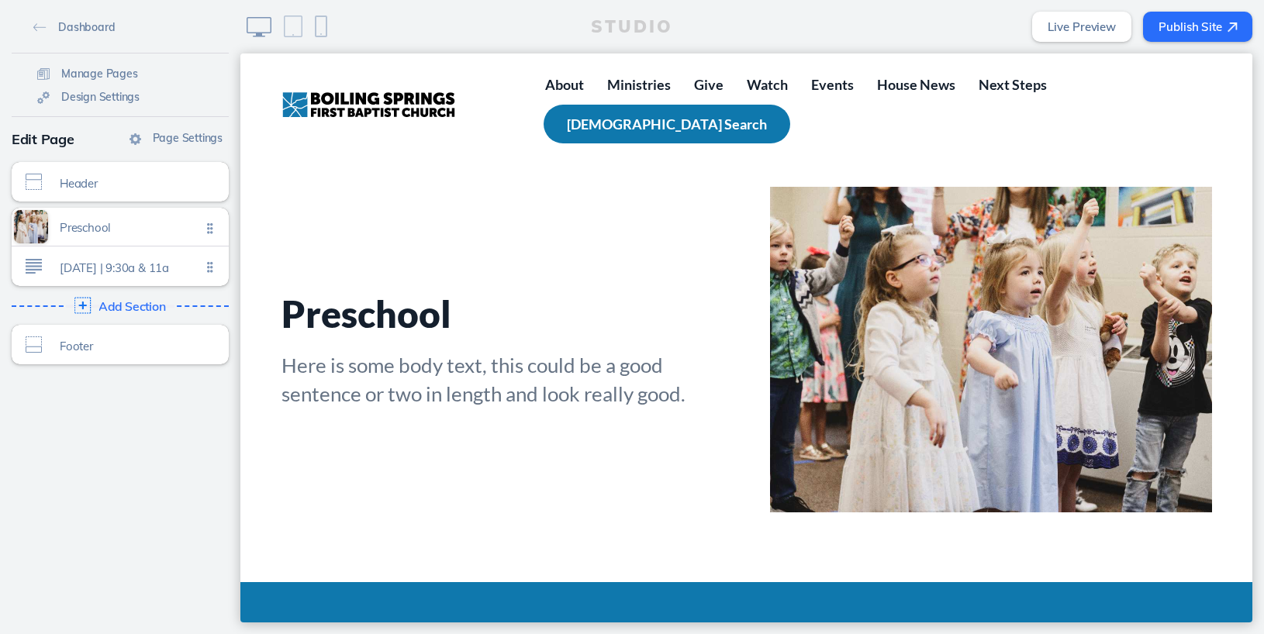
click at [107, 308] on span "Add Section" at bounding box center [131, 307] width 67 height 14
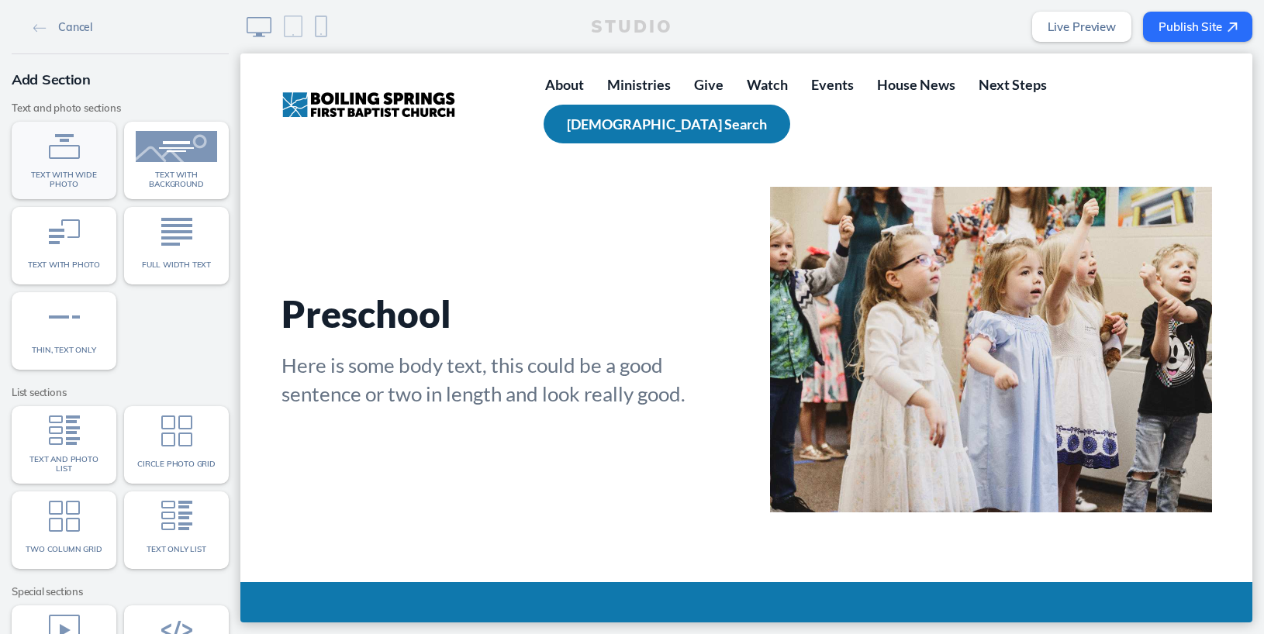
click at [64, 171] on span "Text with wide photo" at bounding box center [63, 180] width 81 height 18
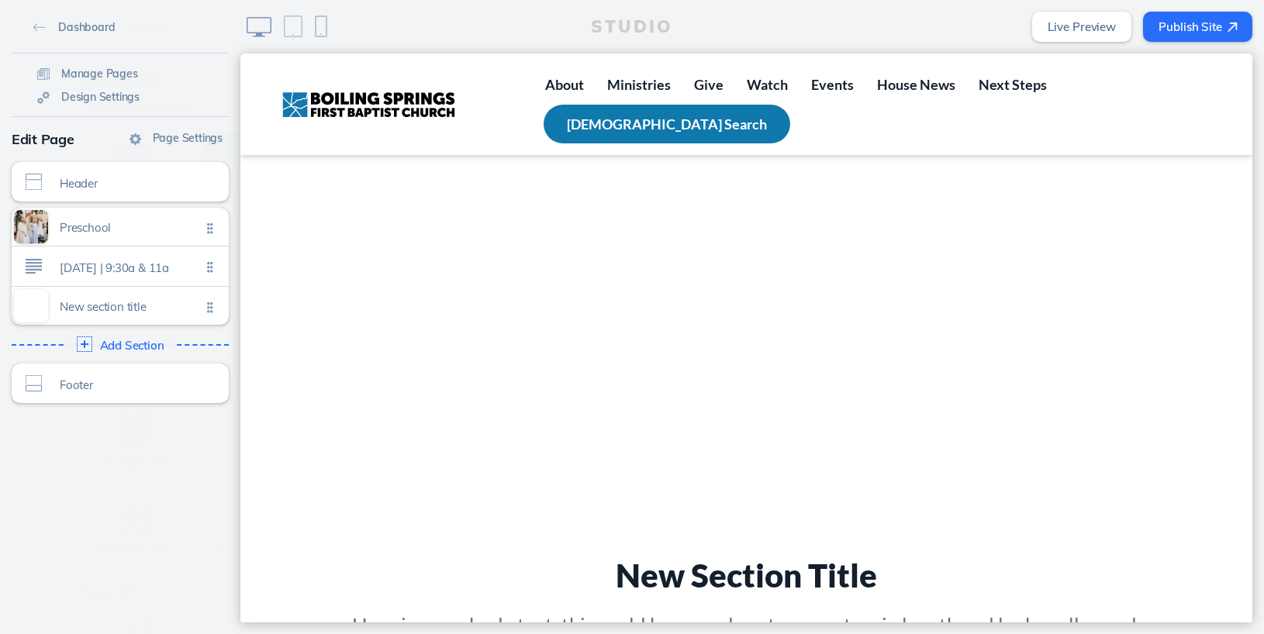
scroll to position [1272, 0]
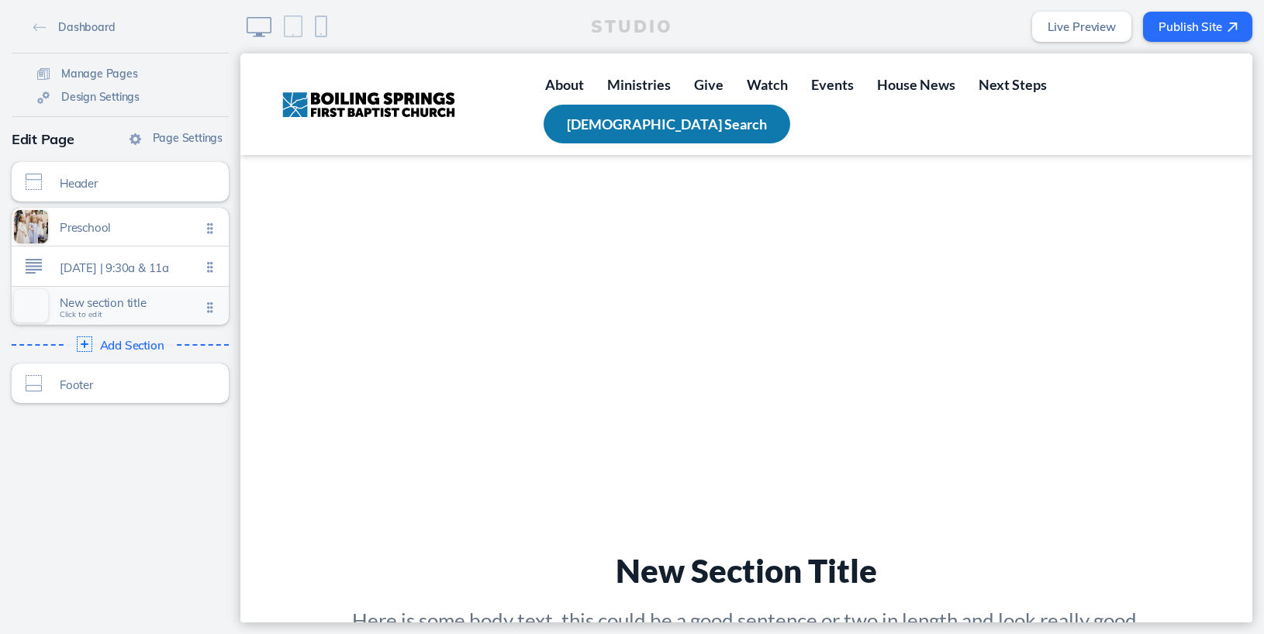
click at [96, 316] on span "Click to edit" at bounding box center [81, 314] width 43 height 9
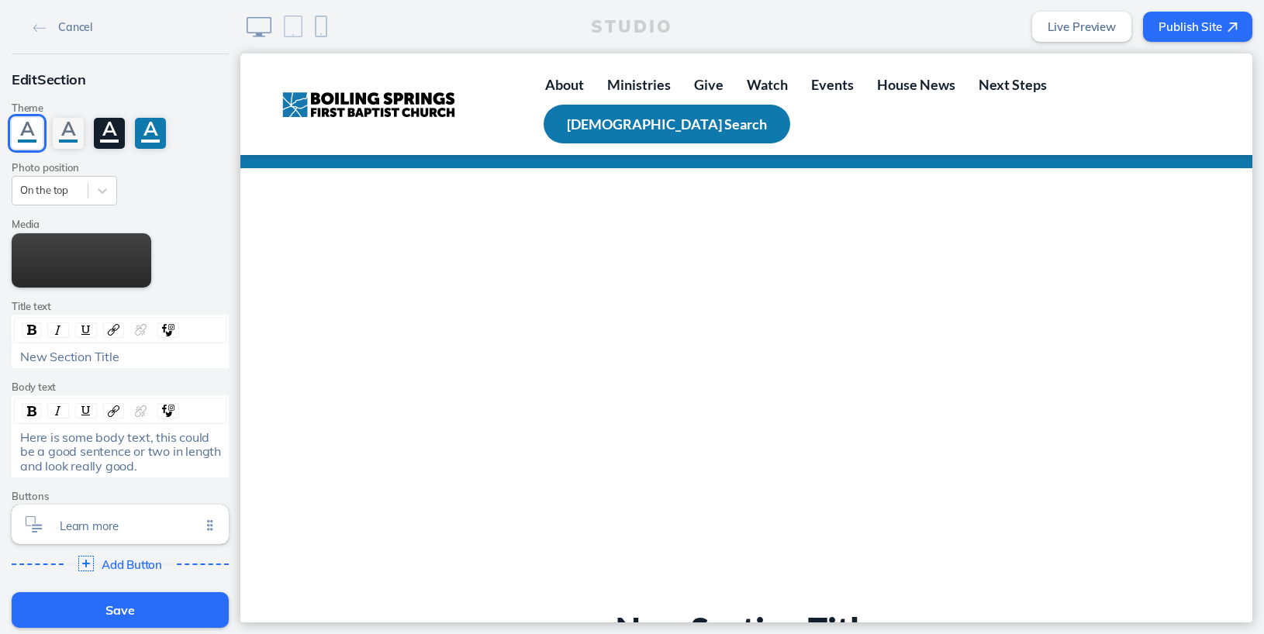
scroll to position [1209, 0]
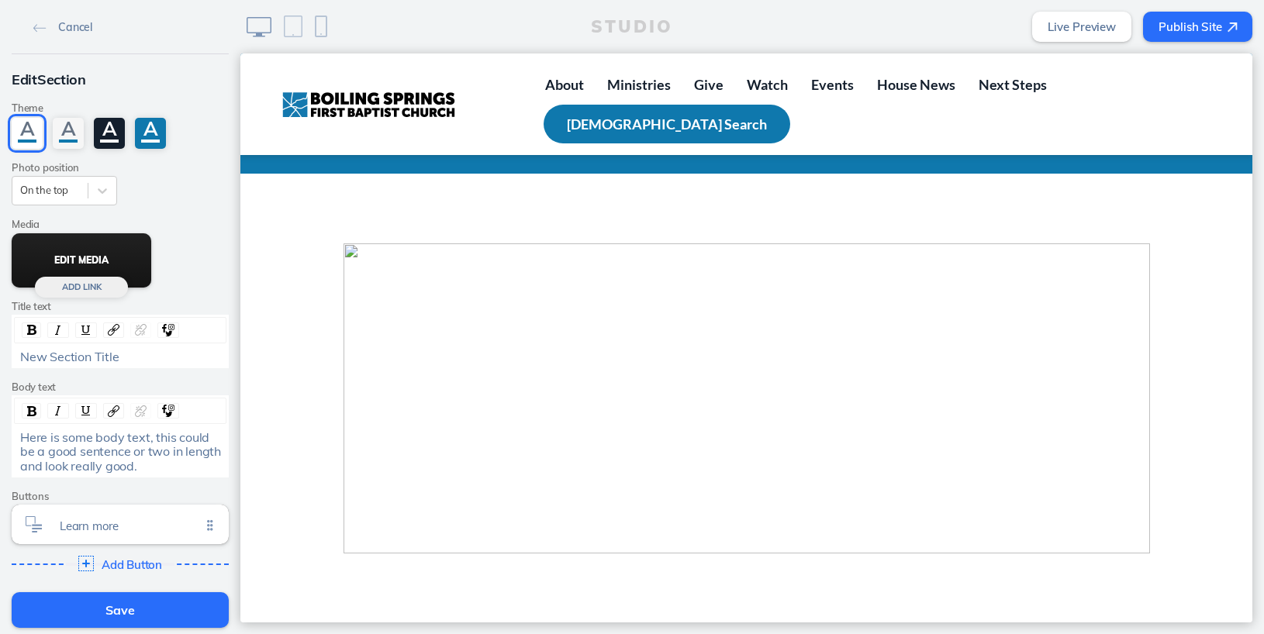
click at [71, 257] on button "Edit Media" at bounding box center [82, 260] width 140 height 54
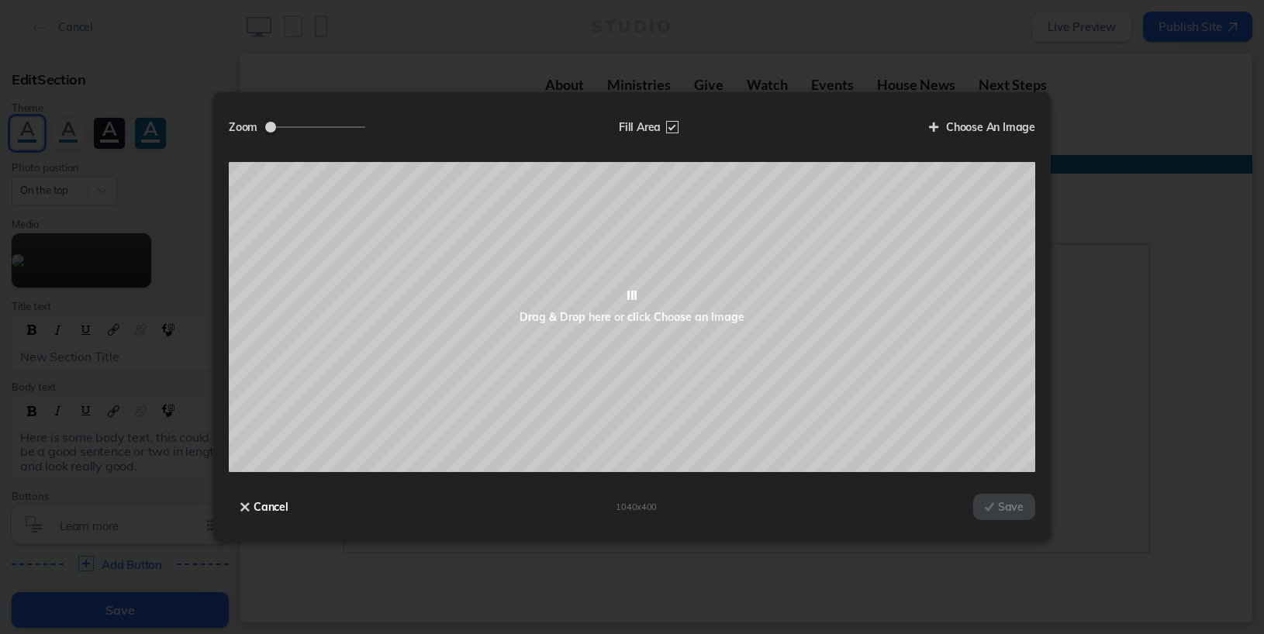
click at [254, 501] on button "Cancel" at bounding box center [264, 507] width 71 height 26
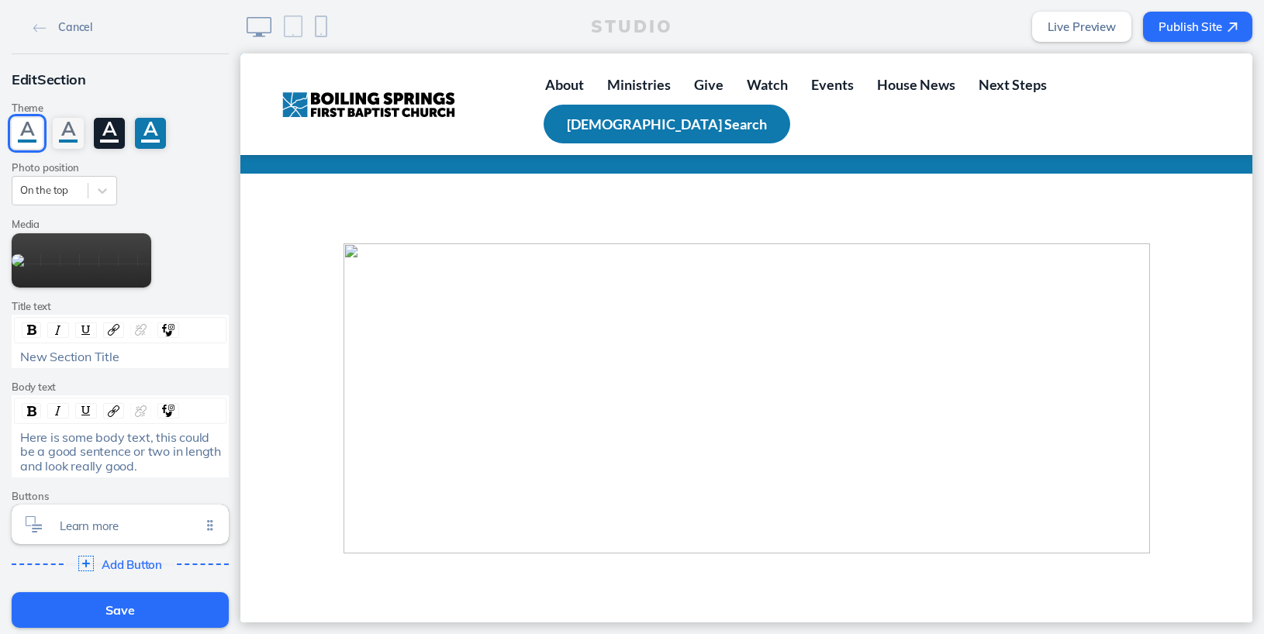
scroll to position [146, 0]
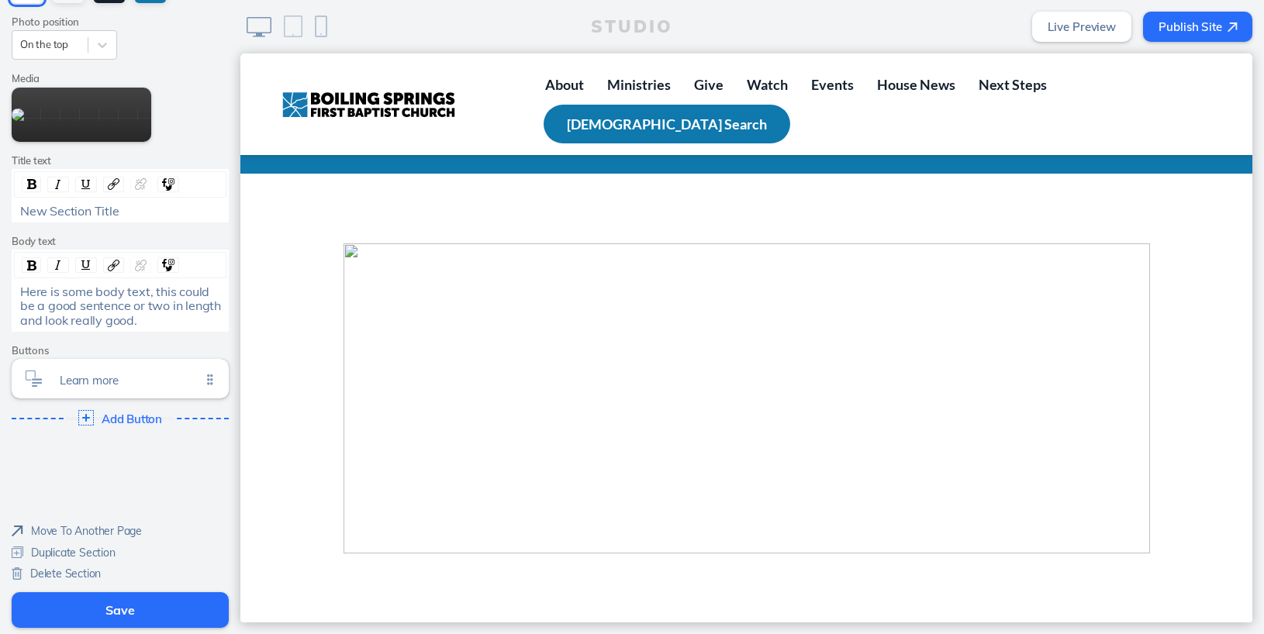
click at [86, 570] on span "Delete Section" at bounding box center [65, 574] width 71 height 14
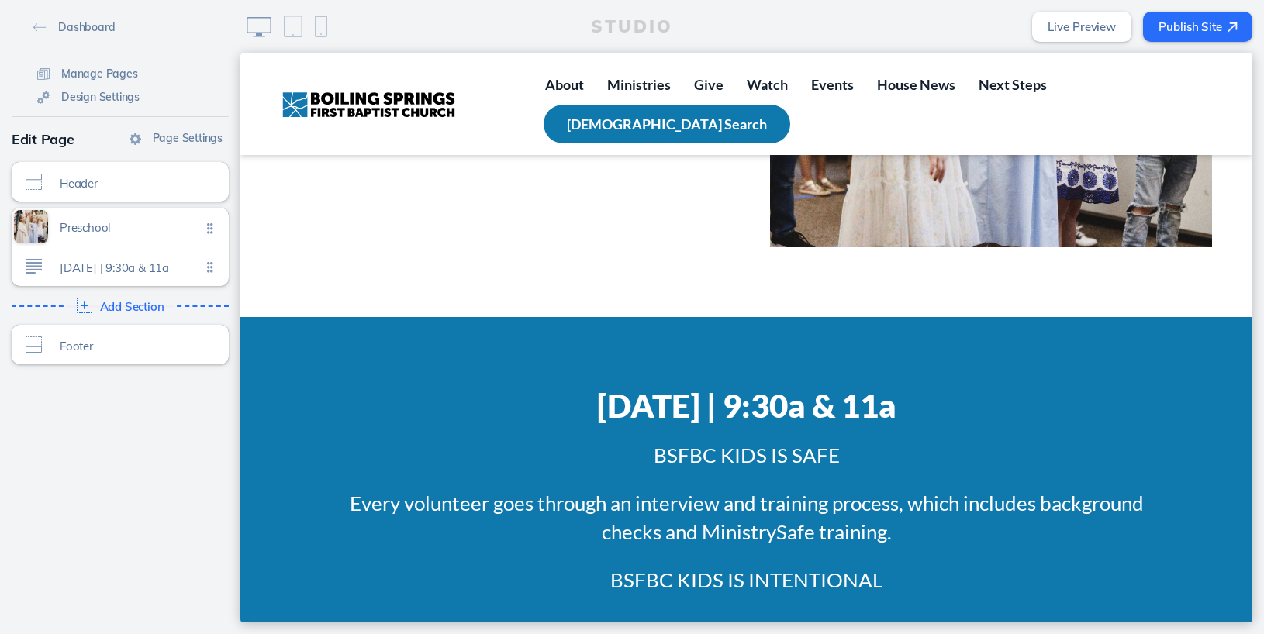
scroll to position [0, 0]
